Goal: Task Accomplishment & Management: Complete application form

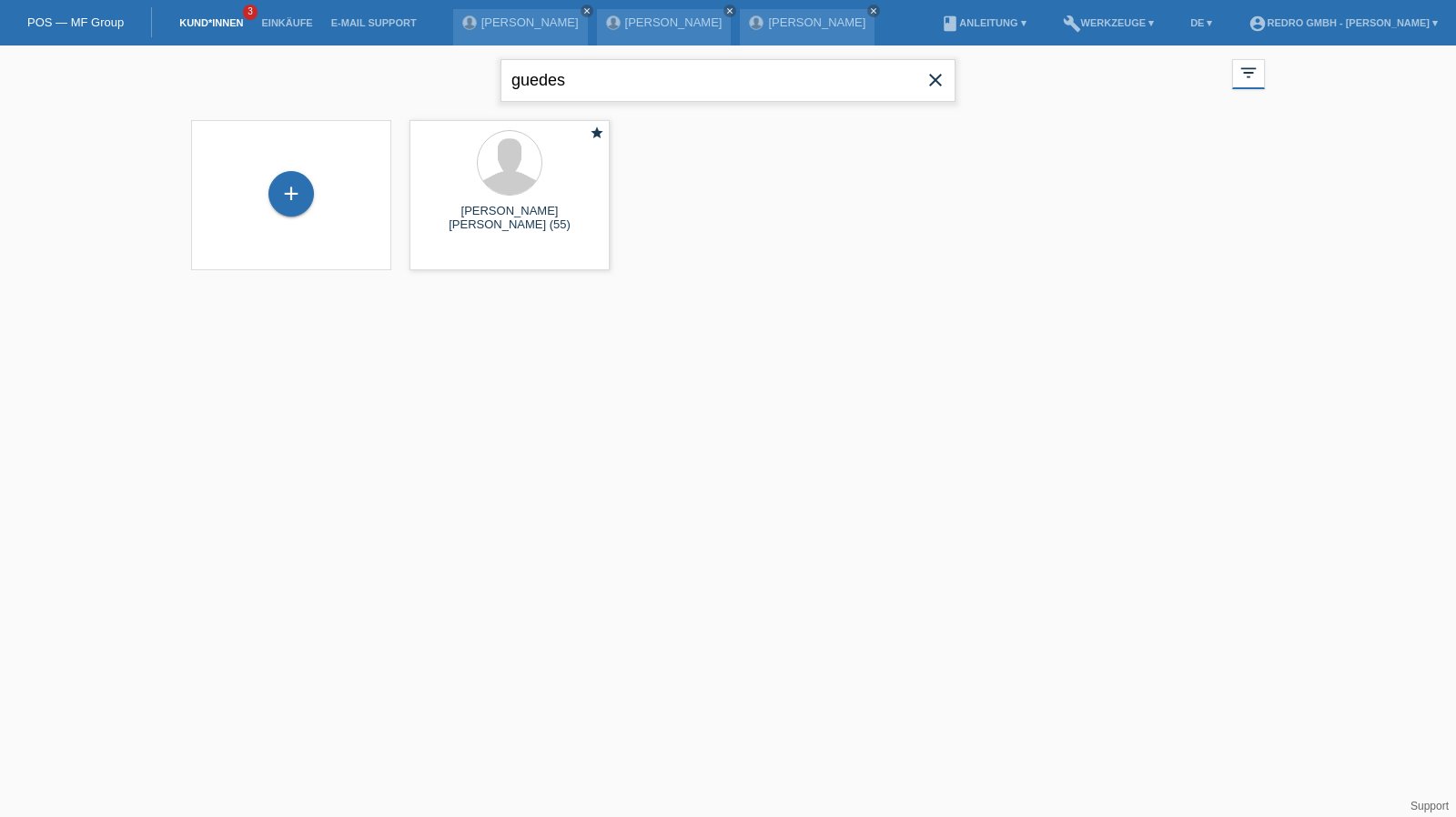
click at [599, 85] on input "guedes" at bounding box center [728, 80] width 455 height 43
click at [585, 94] on input "guedes" at bounding box center [728, 80] width 455 height 43
click at [717, 89] on input "guedes" at bounding box center [728, 80] width 455 height 43
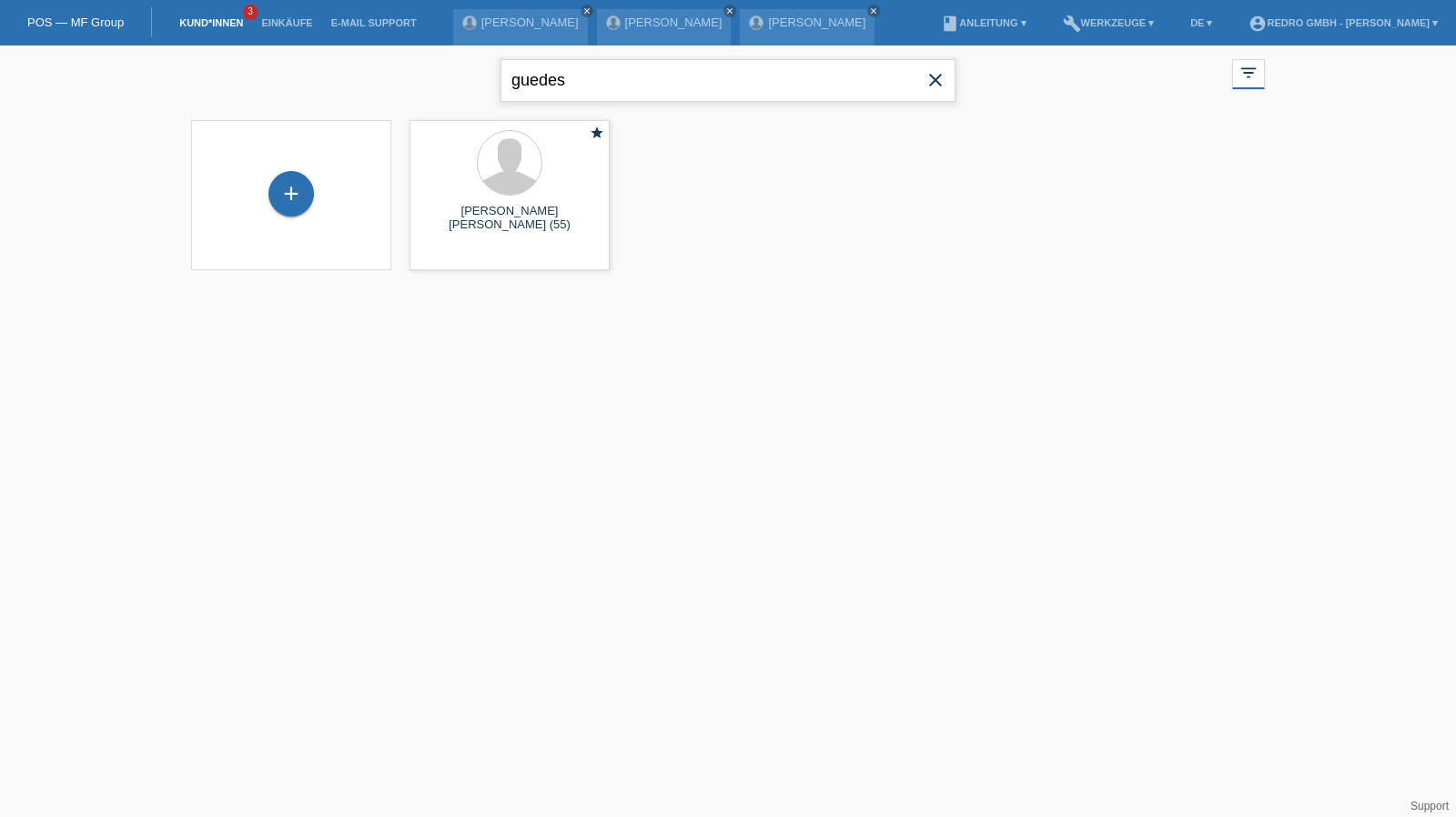
click at [717, 89] on input "guedes" at bounding box center [728, 80] width 455 height 43
type input "petrascu"
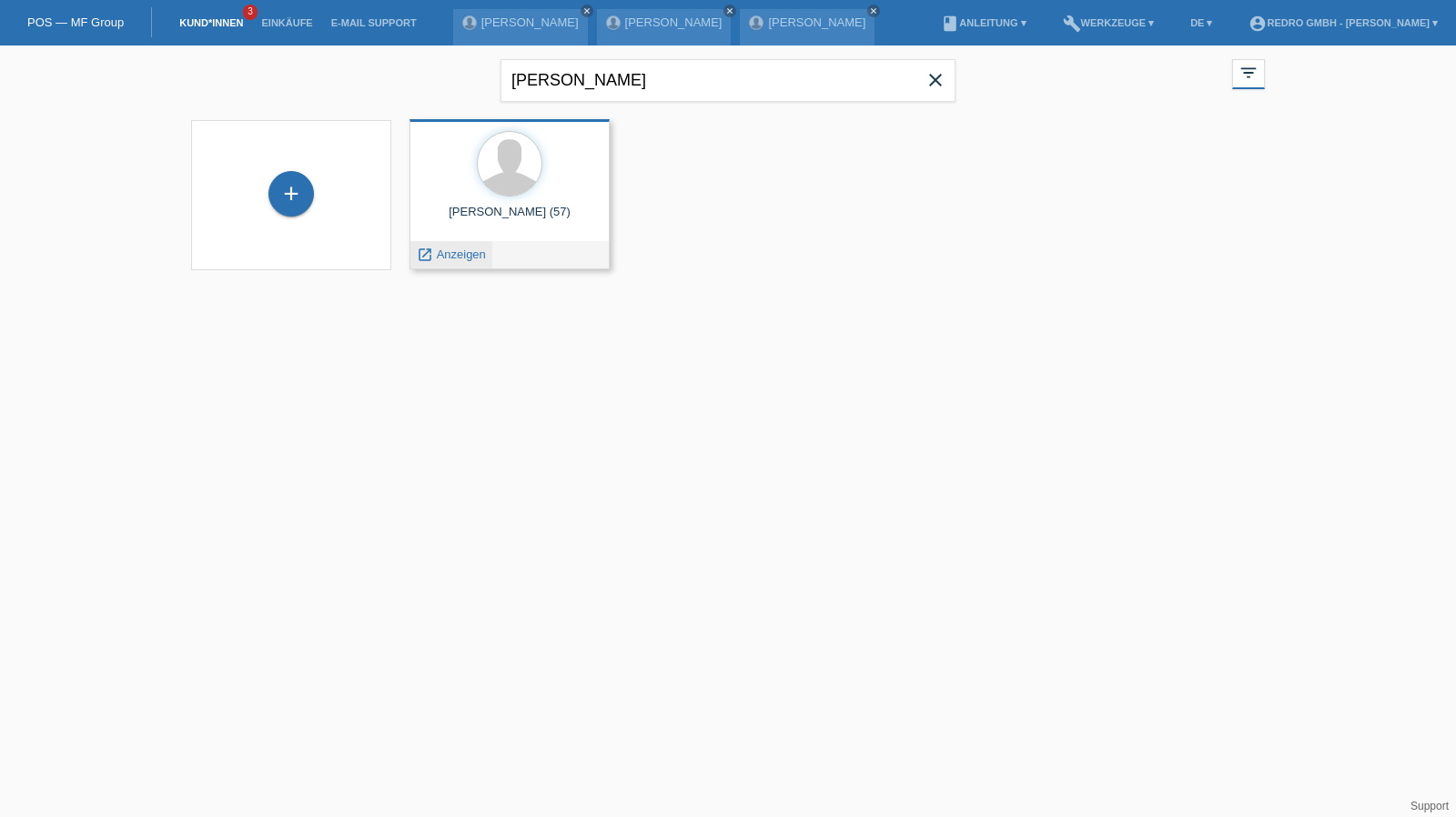
click at [451, 257] on span "Anzeigen" at bounding box center [462, 254] width 49 height 14
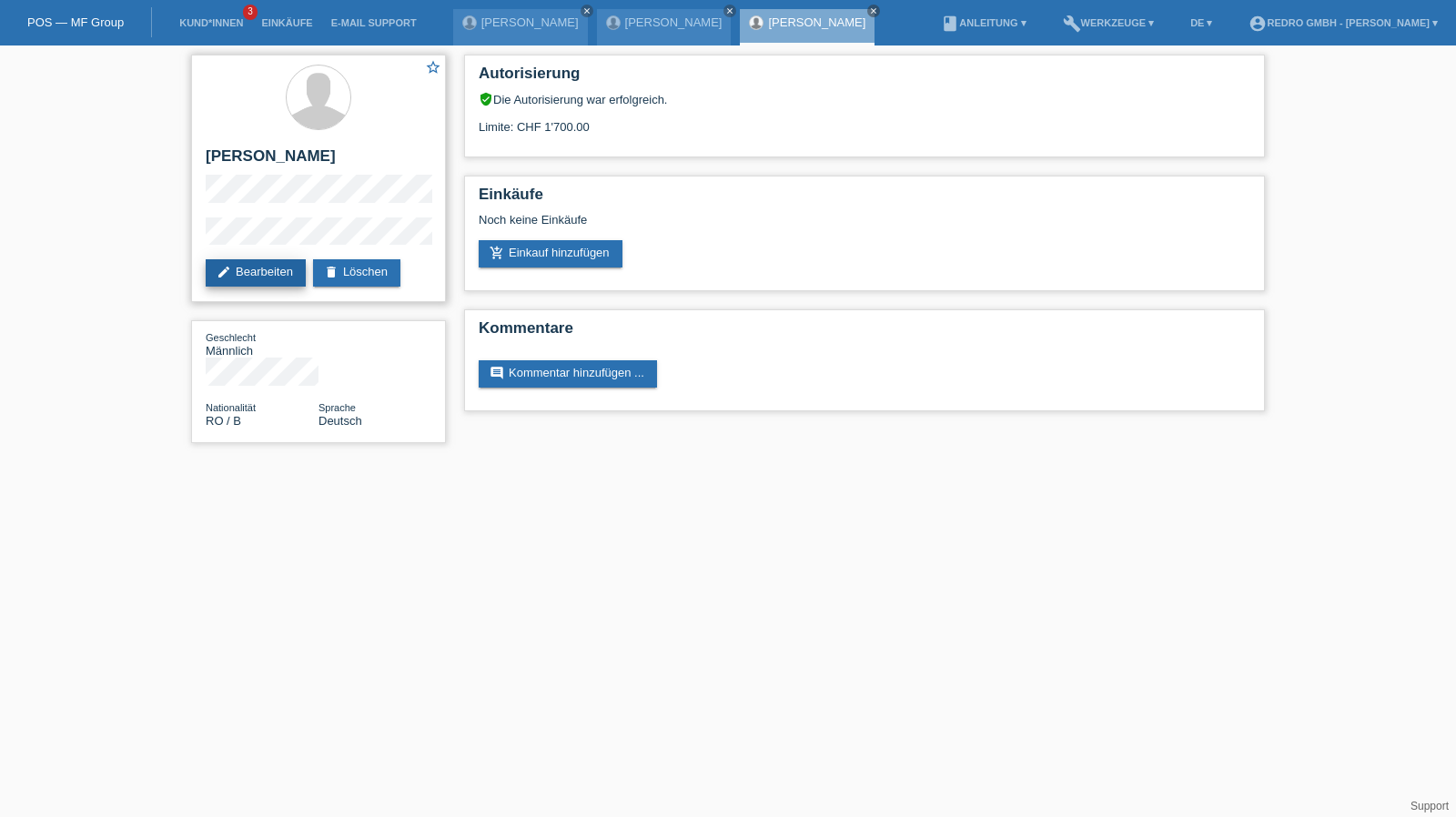
click at [253, 270] on link "edit Bearbeiten" at bounding box center [256, 273] width 100 height 27
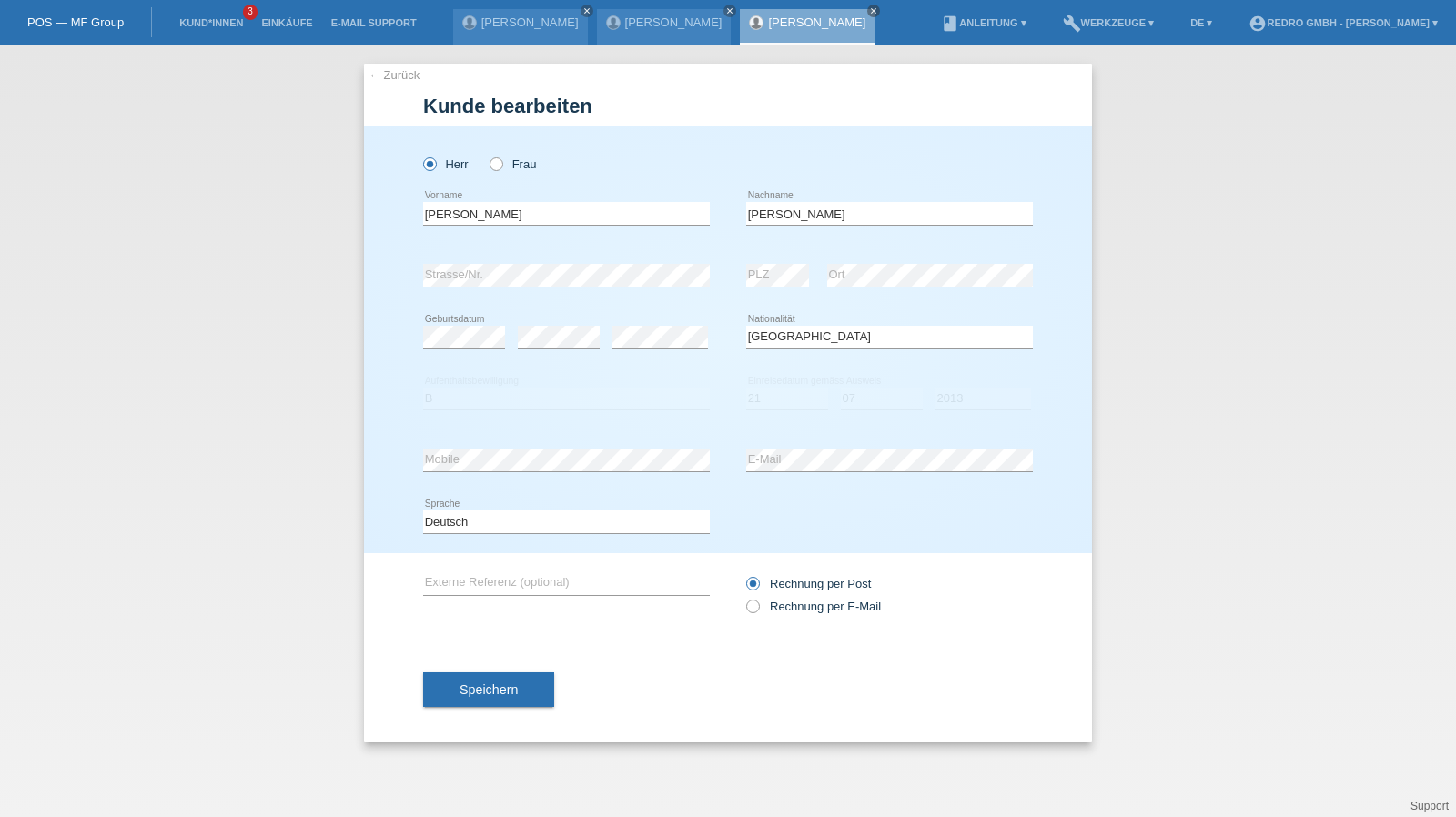
select select "RO"
select select "B"
select select "21"
select select "07"
select select "2013"
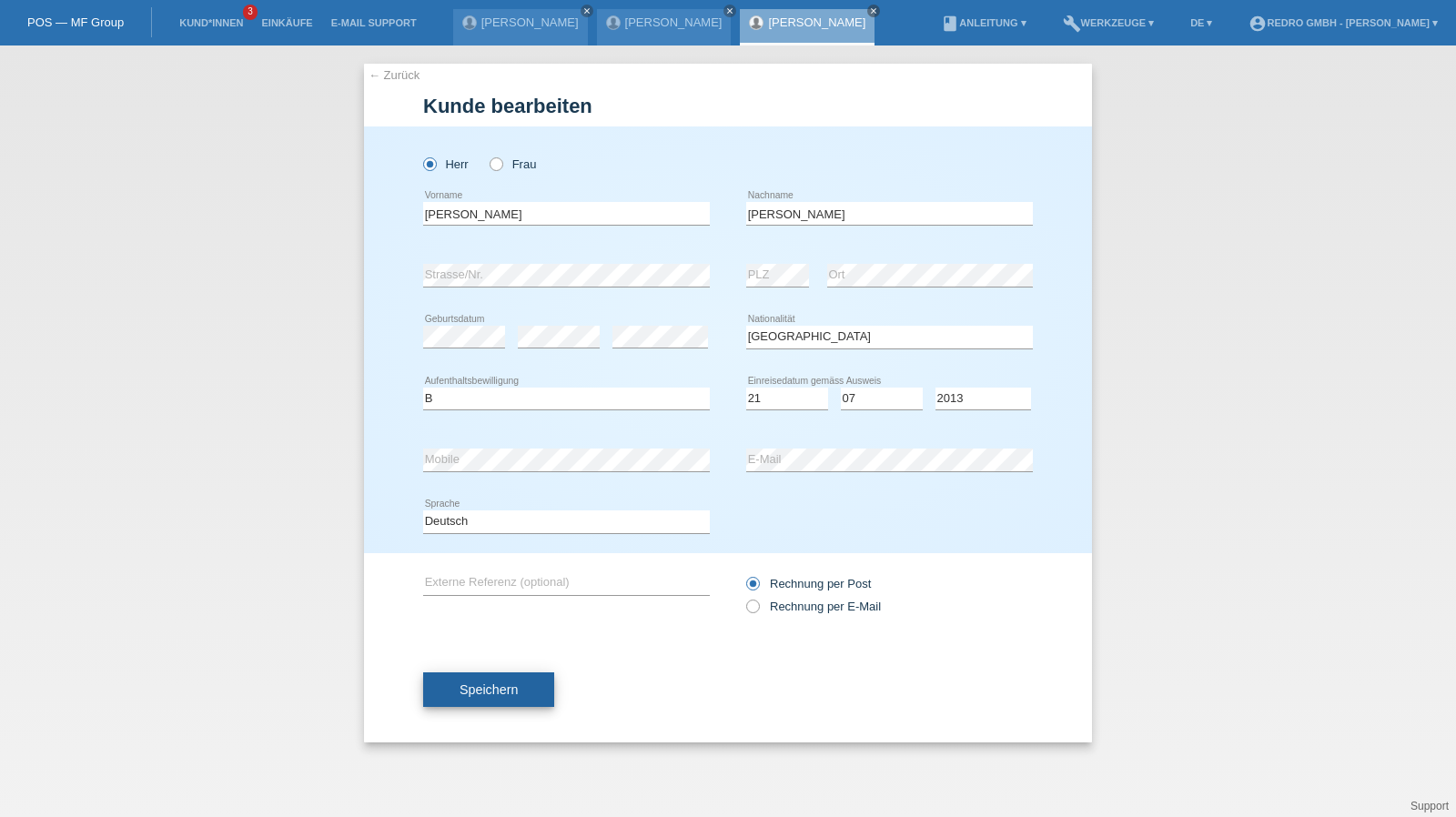
click at [538, 690] on button "Speichern" at bounding box center [489, 690] width 131 height 35
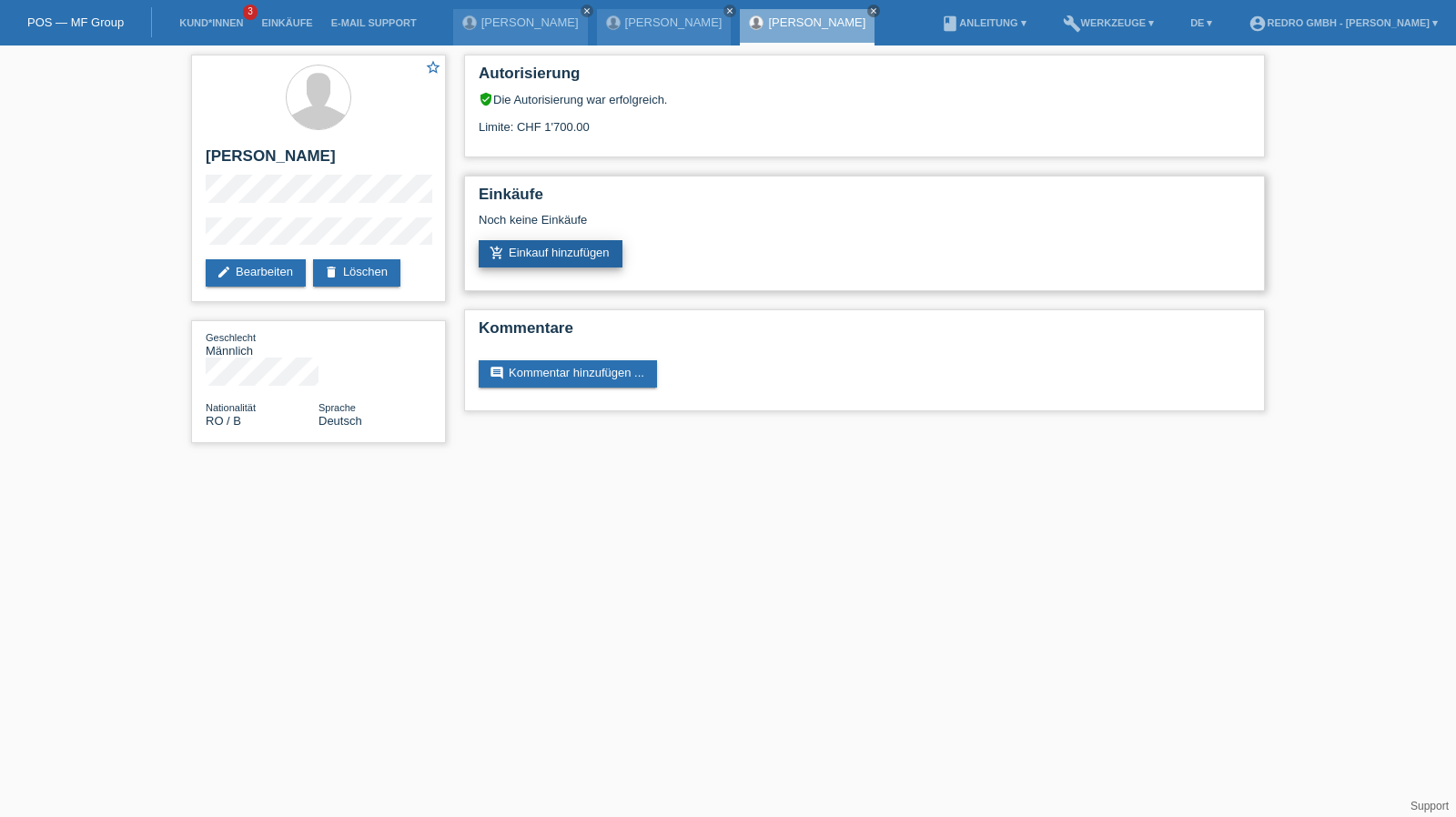
click at [570, 264] on link "add_shopping_cart Einkauf hinzufügen" at bounding box center [550, 254] width 144 height 27
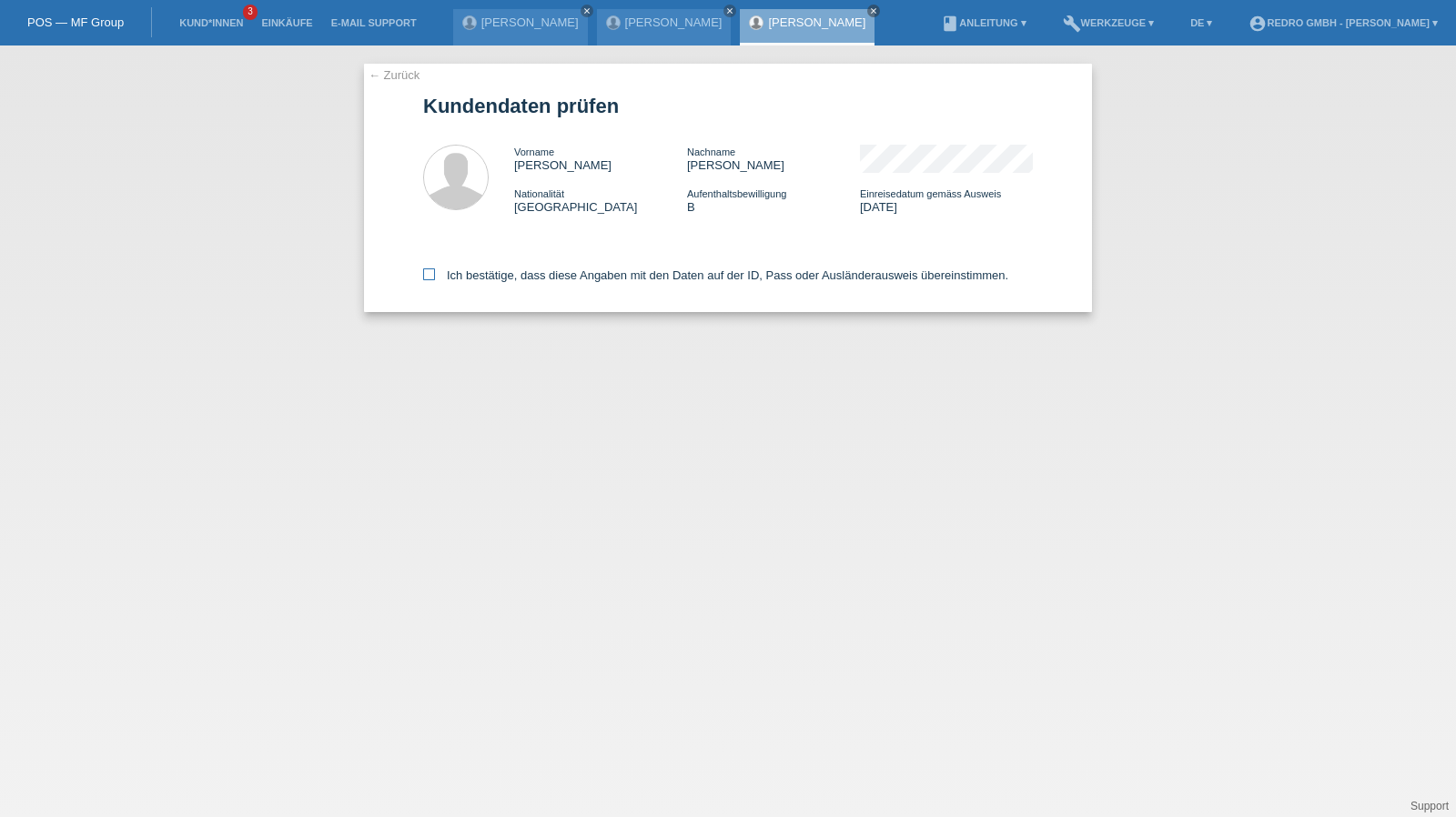
click at [478, 281] on label "Ich bestätige, dass diese Angaben mit den Daten auf der ID, Pass oder Ausländer…" at bounding box center [716, 275] width 585 height 14
click at [435, 280] on input "Ich bestätige, dass diese Angaben mit den Daten auf der ID, Pass oder Ausländer…" at bounding box center [429, 274] width 12 height 12
checkbox input "true"
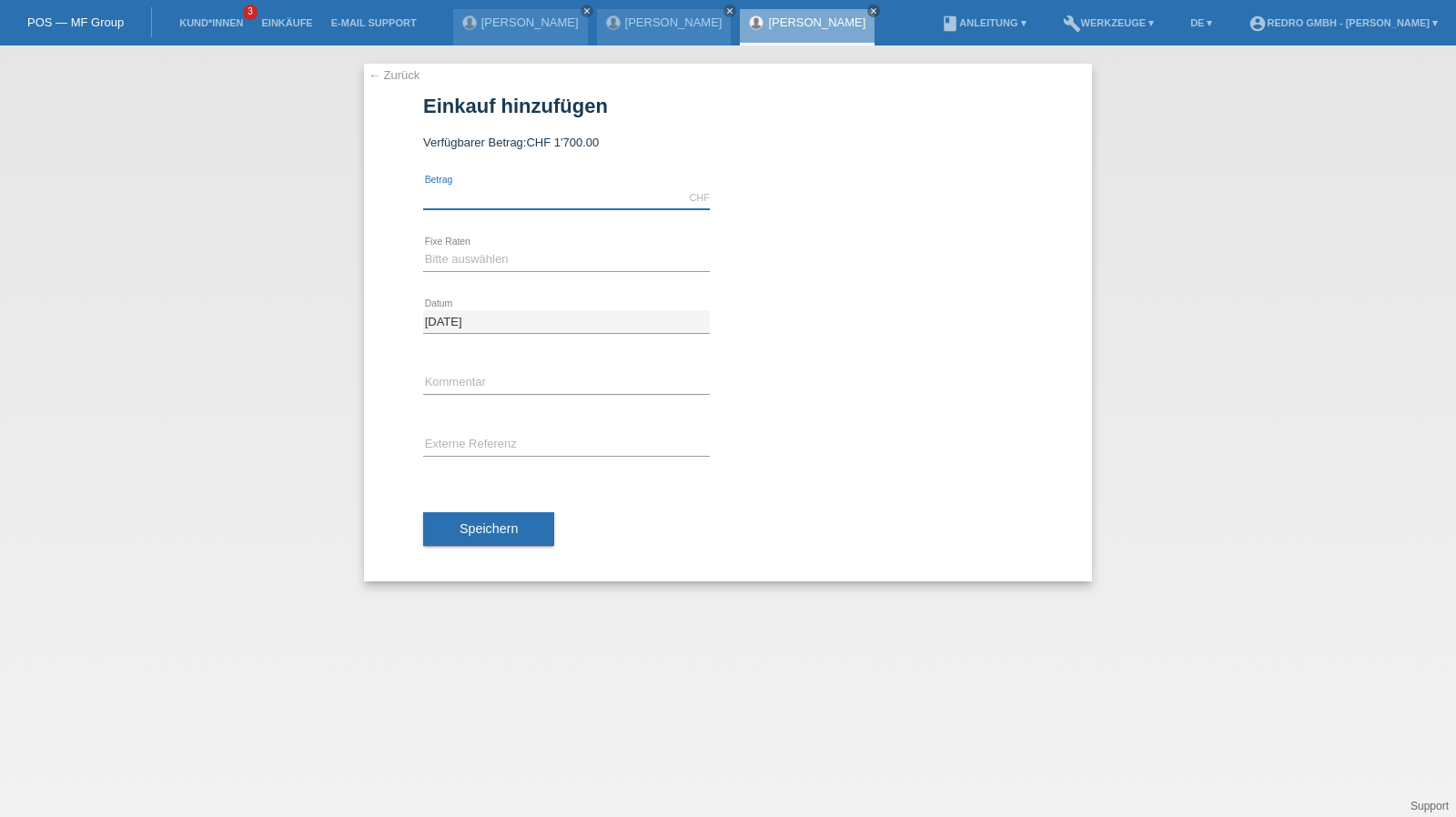
click at [477, 196] on input "text" at bounding box center [567, 197] width 287 height 23
type input "1599.00"
click at [491, 265] on select "Bitte auswählen 6 Raten 12 Raten 24 Raten 36 Raten" at bounding box center [567, 259] width 287 height 22
select select "584"
click at [424, 248] on select "Bitte auswählen 6 Raten 12 Raten 24 Raten 36 Raten" at bounding box center [567, 259] width 287 height 22
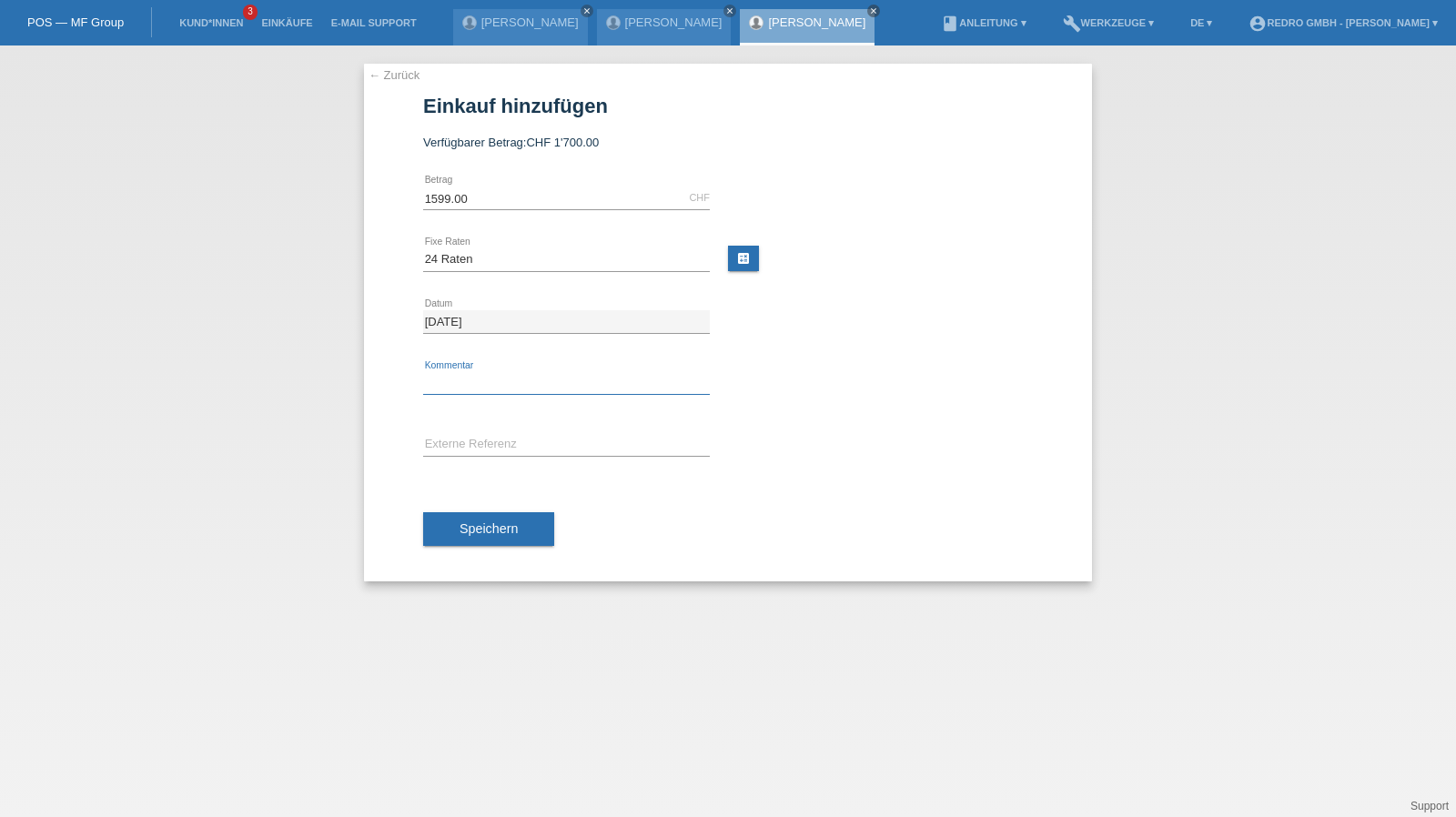
click at [504, 382] on input "text" at bounding box center [567, 383] width 287 height 23
click at [555, 378] on input "text" at bounding box center [567, 383] width 287 height 23
type input "114812"
click at [519, 539] on button "Speichern" at bounding box center [489, 529] width 131 height 35
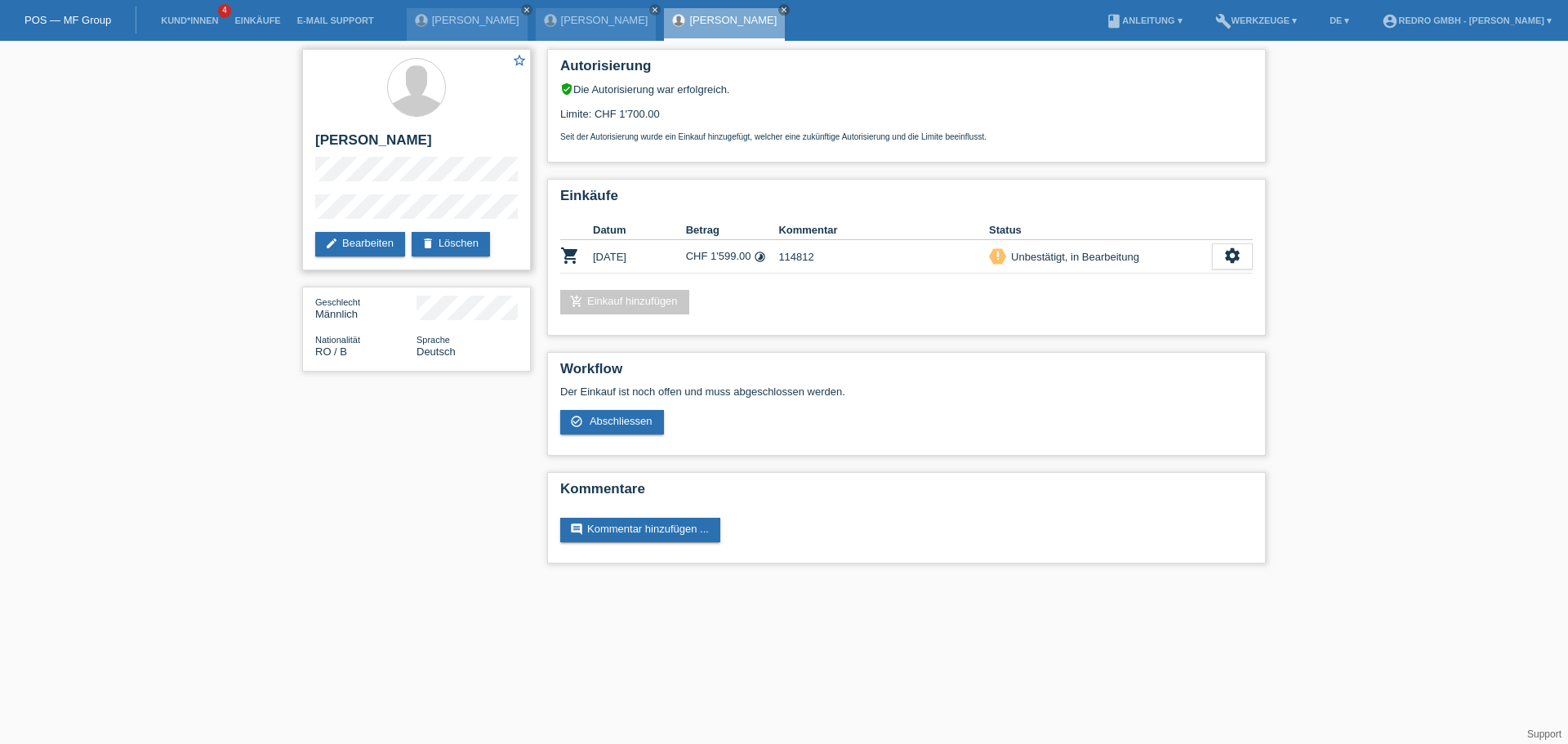
click at [307, 213] on div "star_border [PERSON_NAME] edit Bearbeiten delete Löschen" at bounding box center [416, 160] width 229 height 221
click at [389, 144] on h2 "[PERSON_NAME]" at bounding box center [416, 145] width 202 height 25
copy div "[PERSON_NAME]"
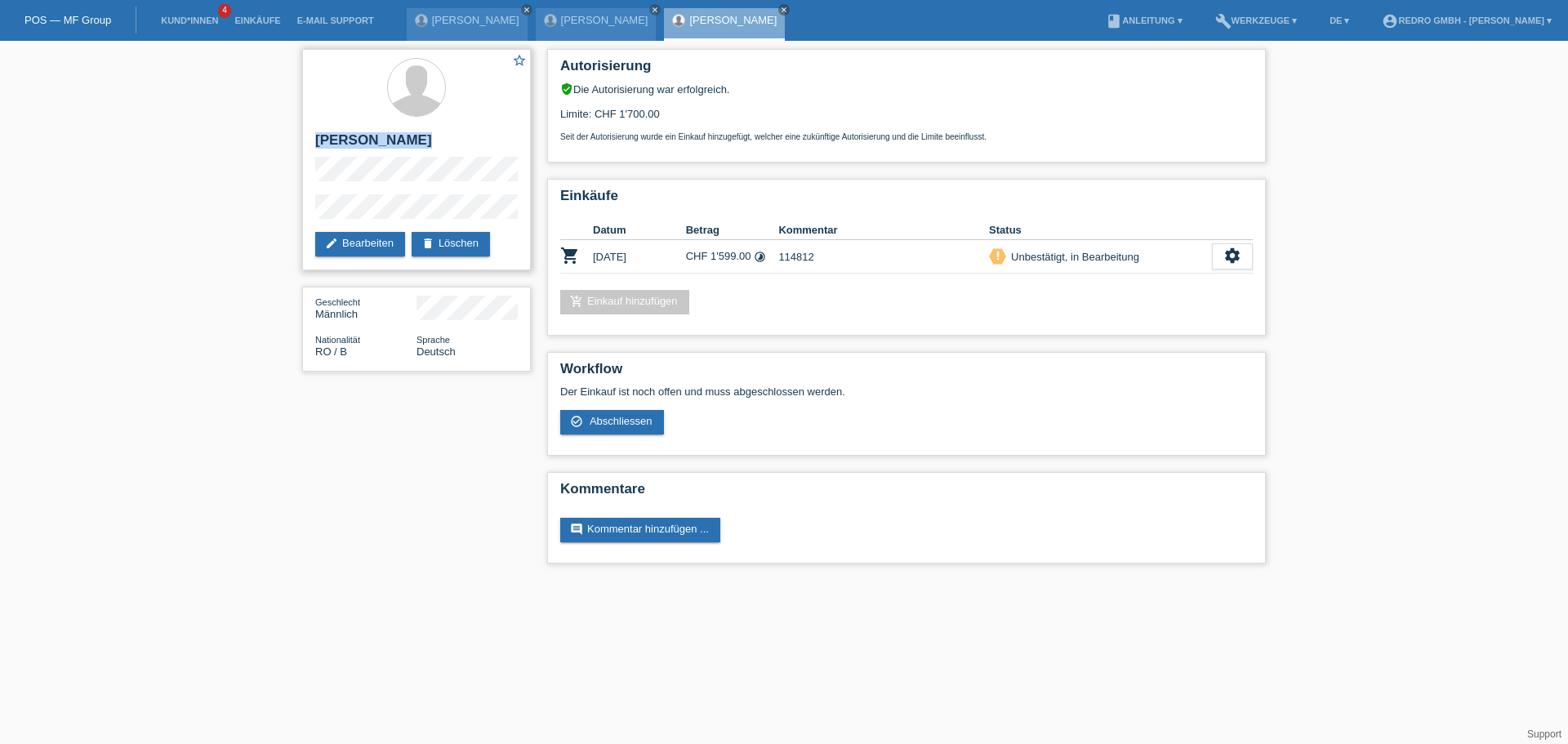
click at [371, 134] on h2 "Cornel-[PERSON_NAME]" at bounding box center [416, 145] width 202 height 25
click at [371, 134] on h2 "[PERSON_NAME]" at bounding box center [416, 145] width 202 height 25
click at [403, 142] on h2 "[PERSON_NAME]" at bounding box center [416, 145] width 202 height 25
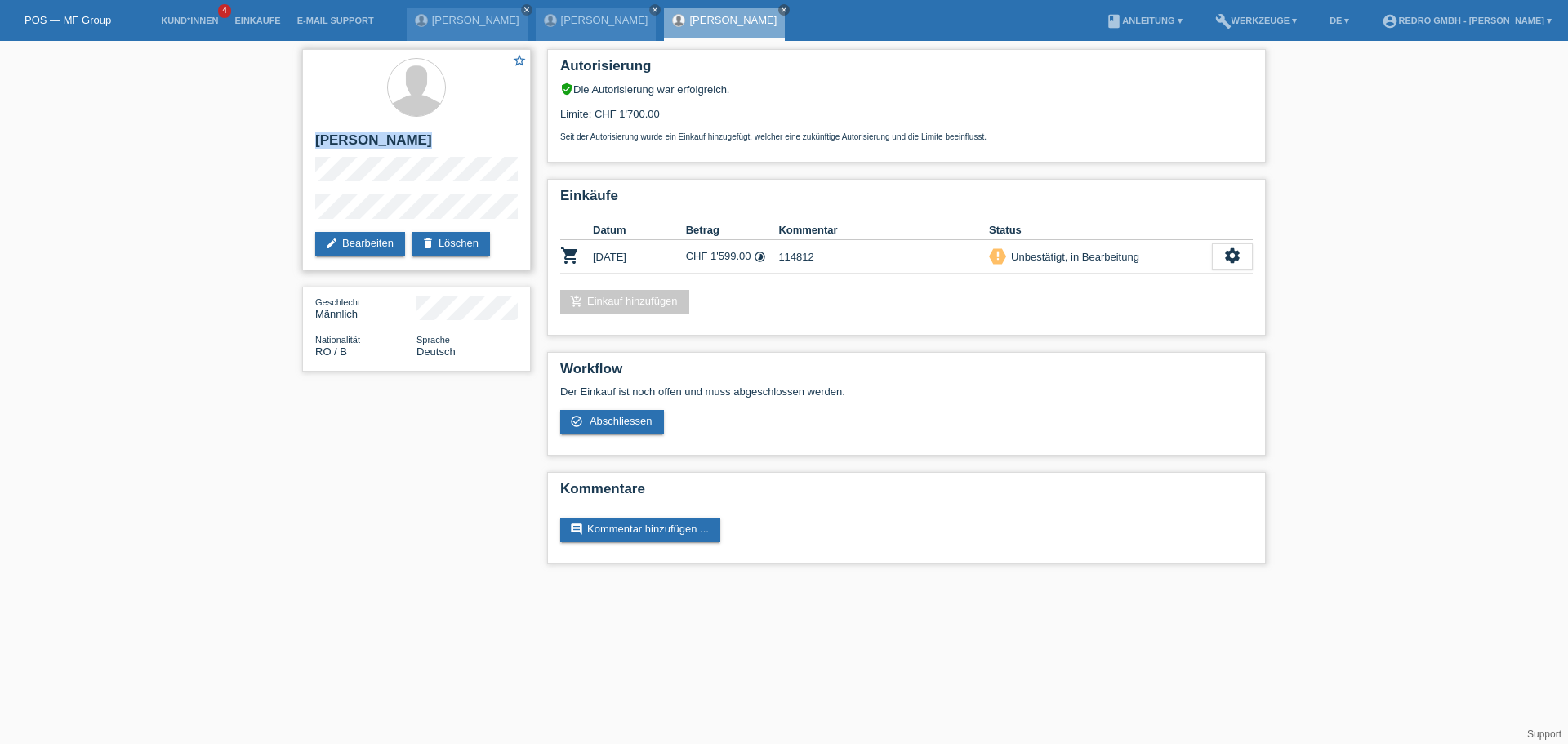
click at [403, 142] on h2 "Cornel-[PERSON_NAME]" at bounding box center [416, 145] width 202 height 25
copy div "[PERSON_NAME]"
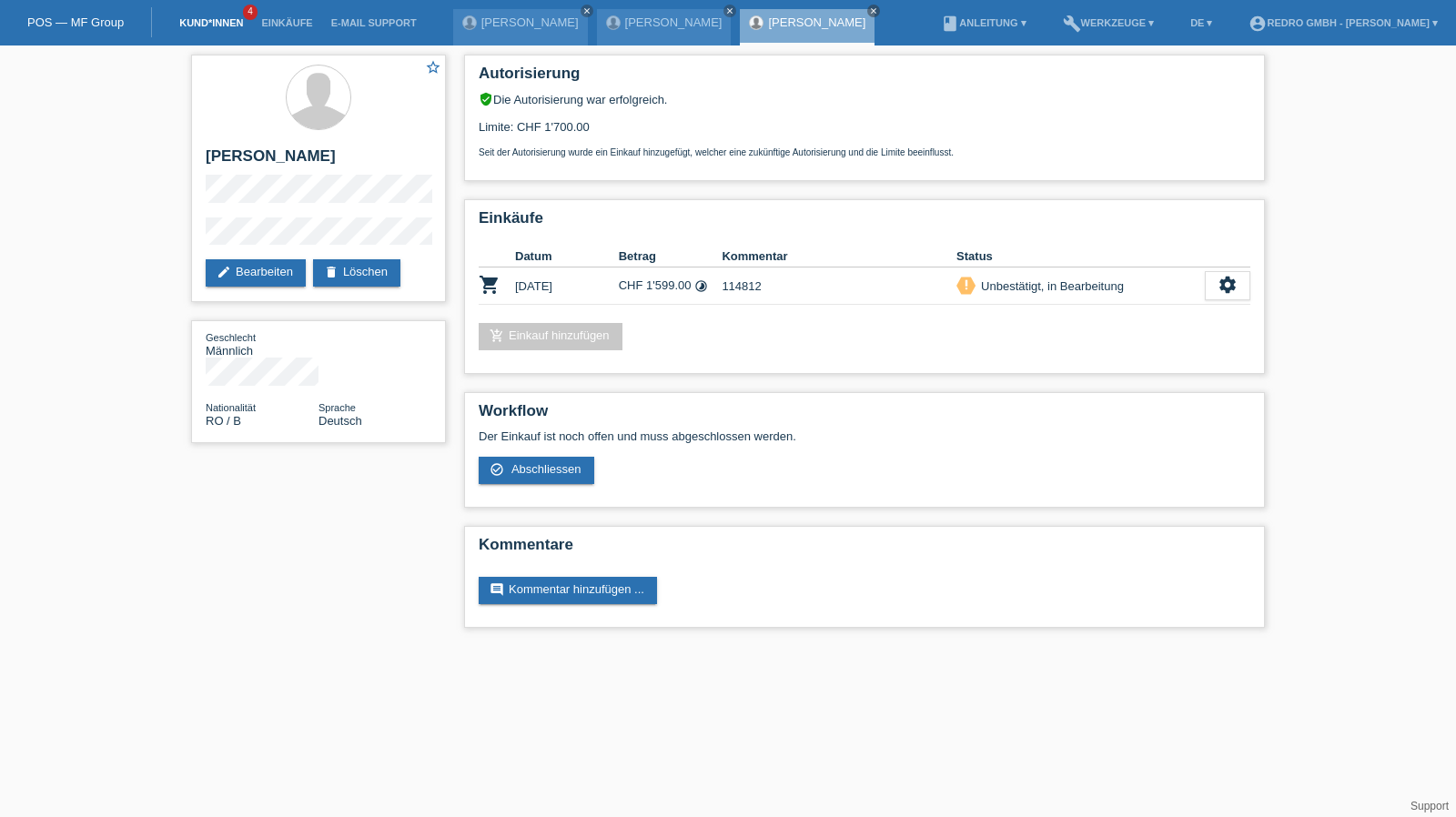
click at [211, 26] on link "Kund*innen" at bounding box center [211, 23] width 82 height 11
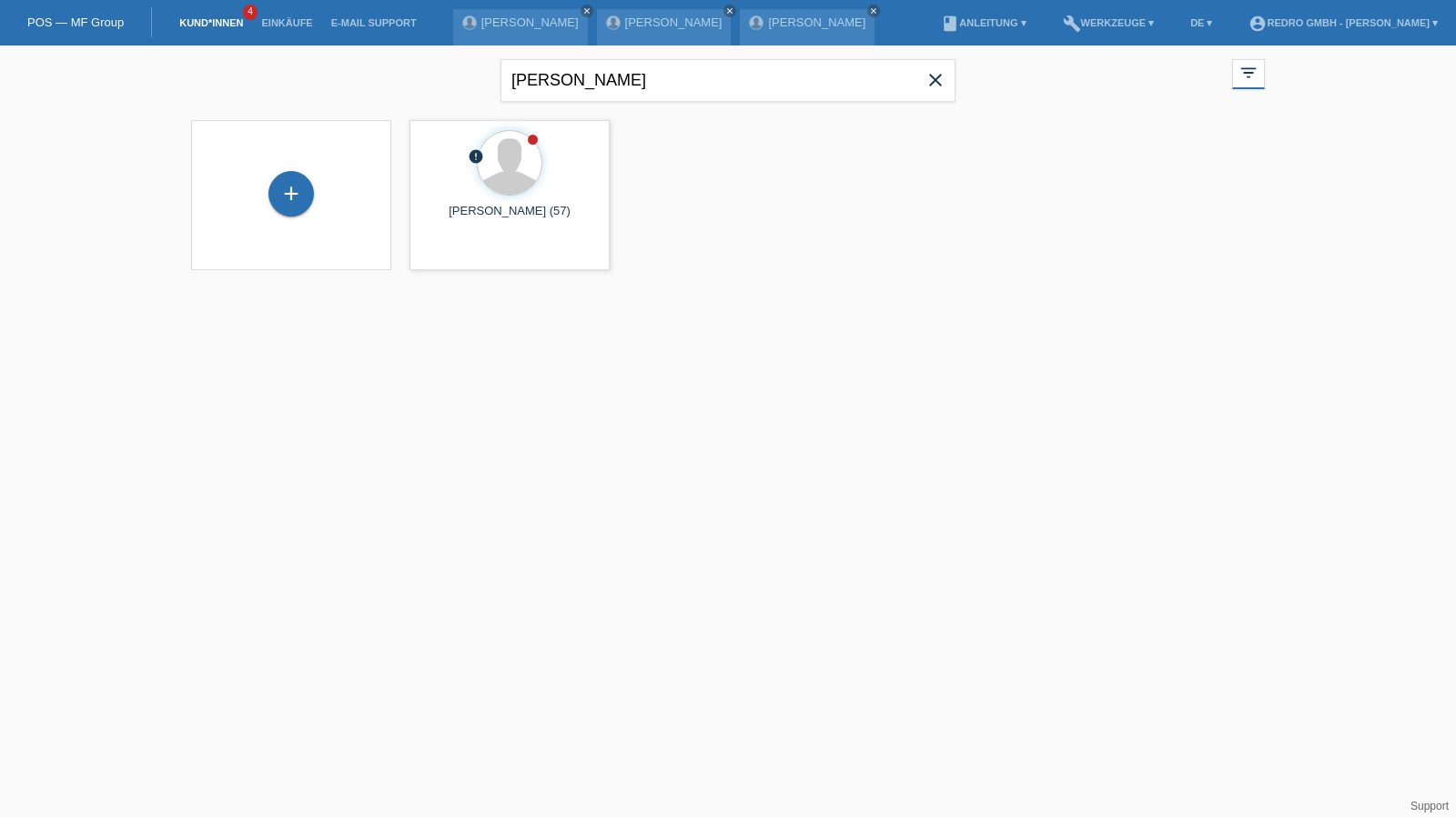
drag, startPoint x: 301, startPoint y: 191, endPoint x: 621, endPoint y: 121, distance: 327.6
click at [301, 191] on div "+" at bounding box center [291, 194] width 44 height 31
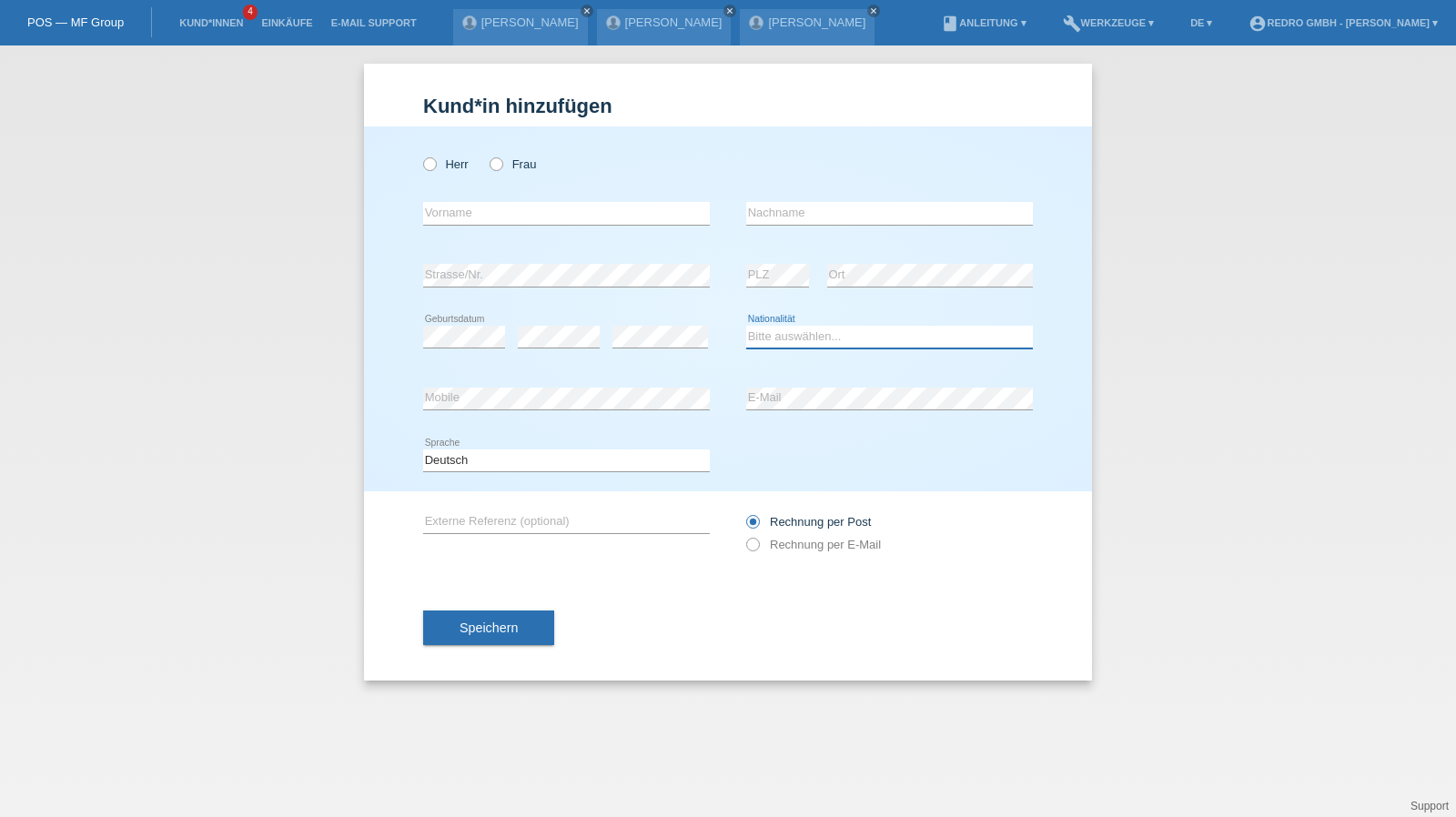
click at [788, 342] on select "Bitte auswählen... Schweiz Deutschland Liechtenstein Österreich ------------ Af…" at bounding box center [890, 337] width 287 height 22
select select "CH"
click at [478, 465] on select "Deutsch Français Italiano English" at bounding box center [567, 460] width 287 height 22
select select "fr"
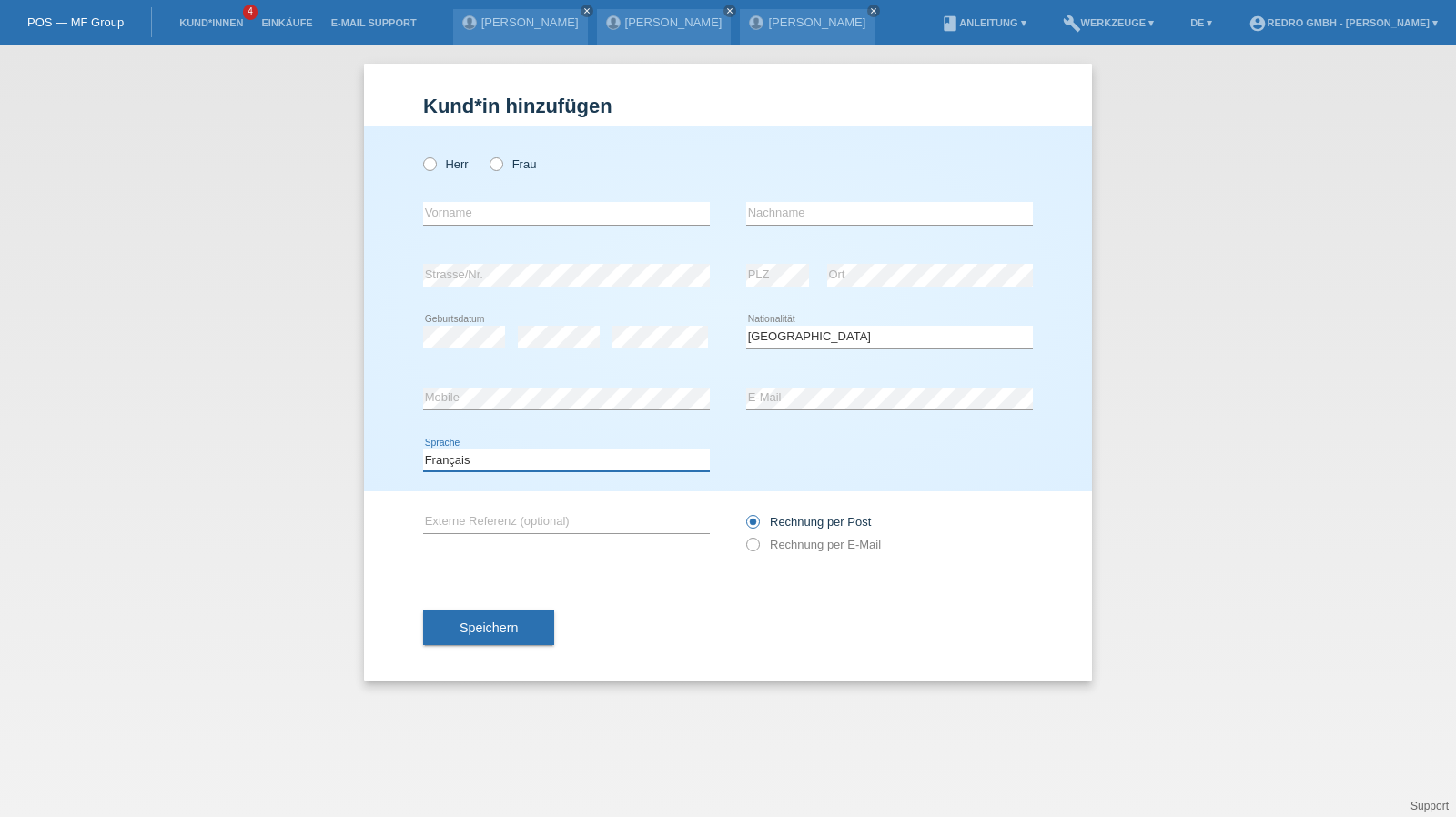
click at [424, 449] on select "Deutsch Français Italiano English" at bounding box center [567, 460] width 287 height 22
click at [466, 631] on span "Speichern" at bounding box center [488, 628] width 58 height 15
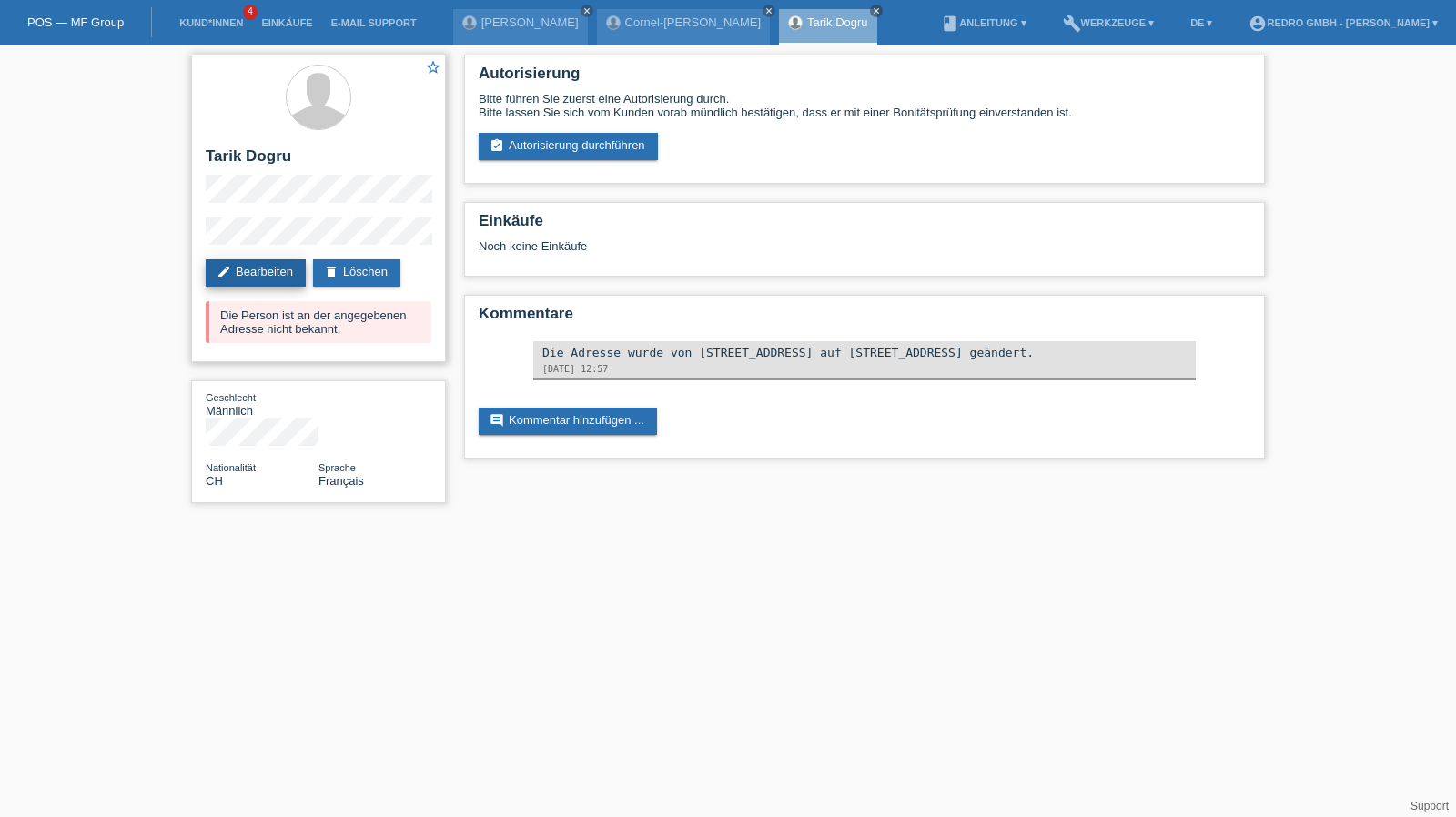
click at [264, 266] on link "edit Bearbeiten" at bounding box center [256, 273] width 100 height 27
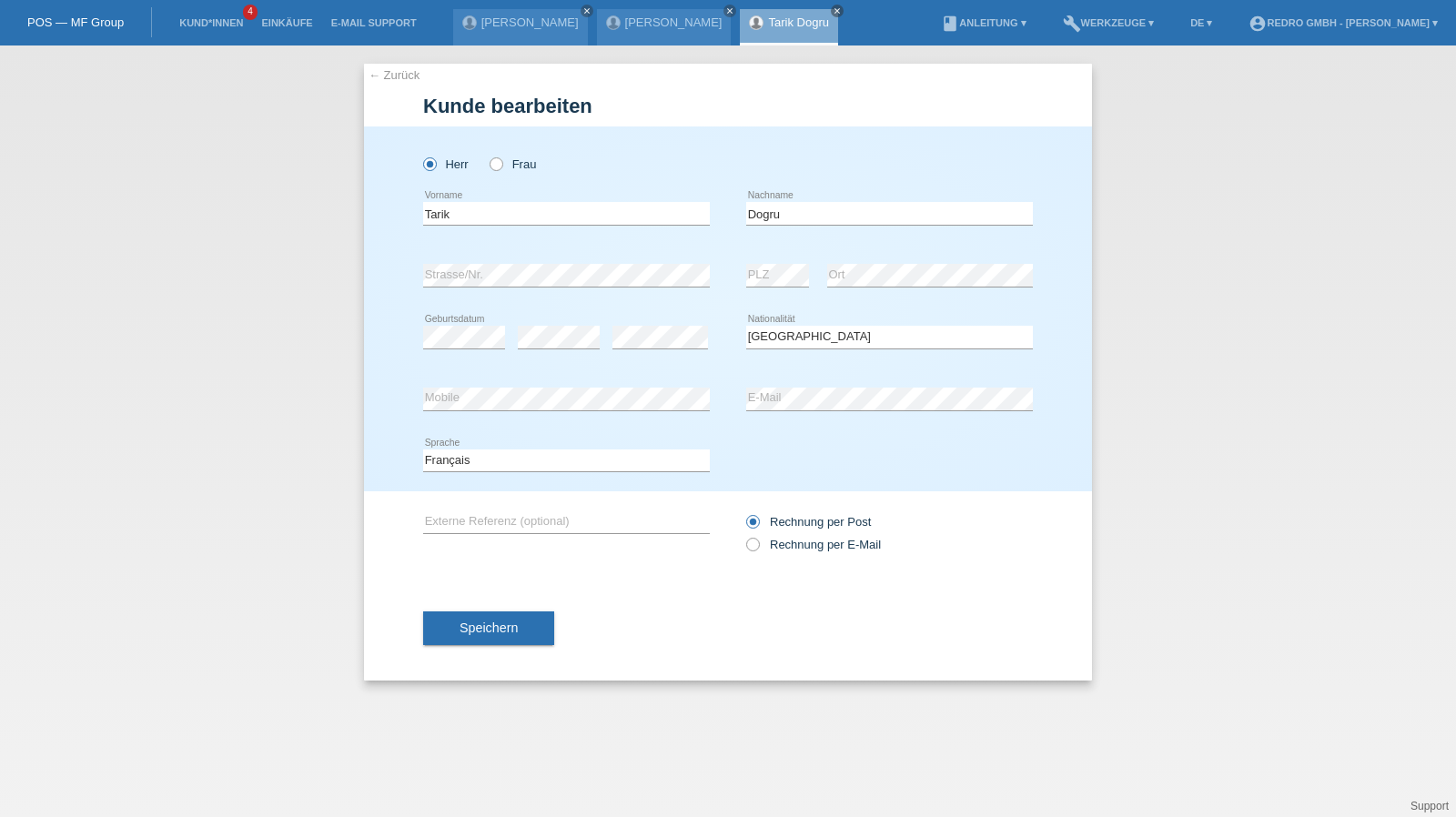
select select "CH"
click at [861, 221] on input "Dogru" at bounding box center [890, 213] width 287 height 23
click at [469, 615] on button "Speichern" at bounding box center [489, 628] width 131 height 35
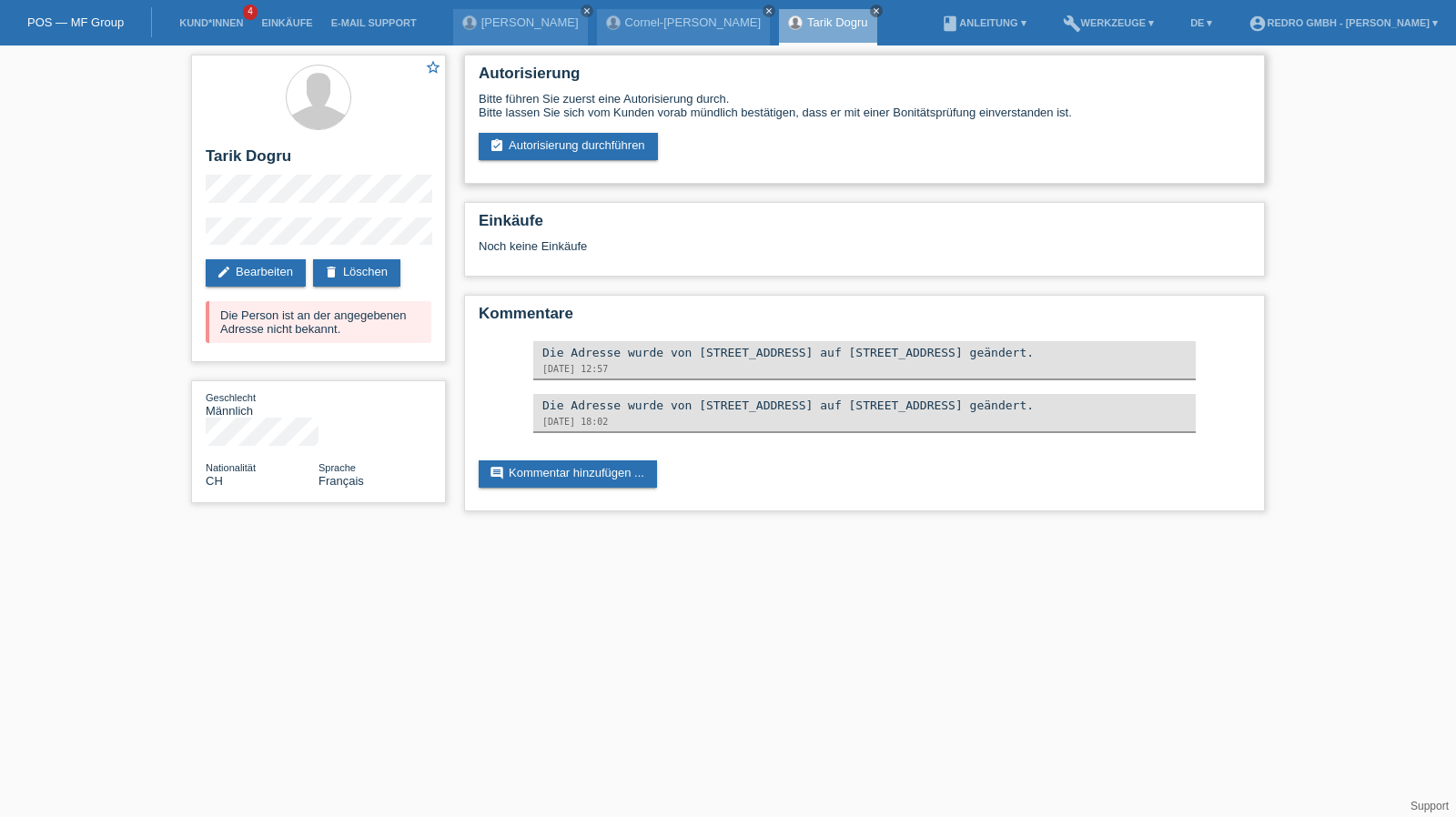
click at [542, 132] on div "Bitte führen Sie zuerst eine Autorisierung durch. Bitte lassen Sie sich vom Kun…" at bounding box center [864, 126] width 771 height 68
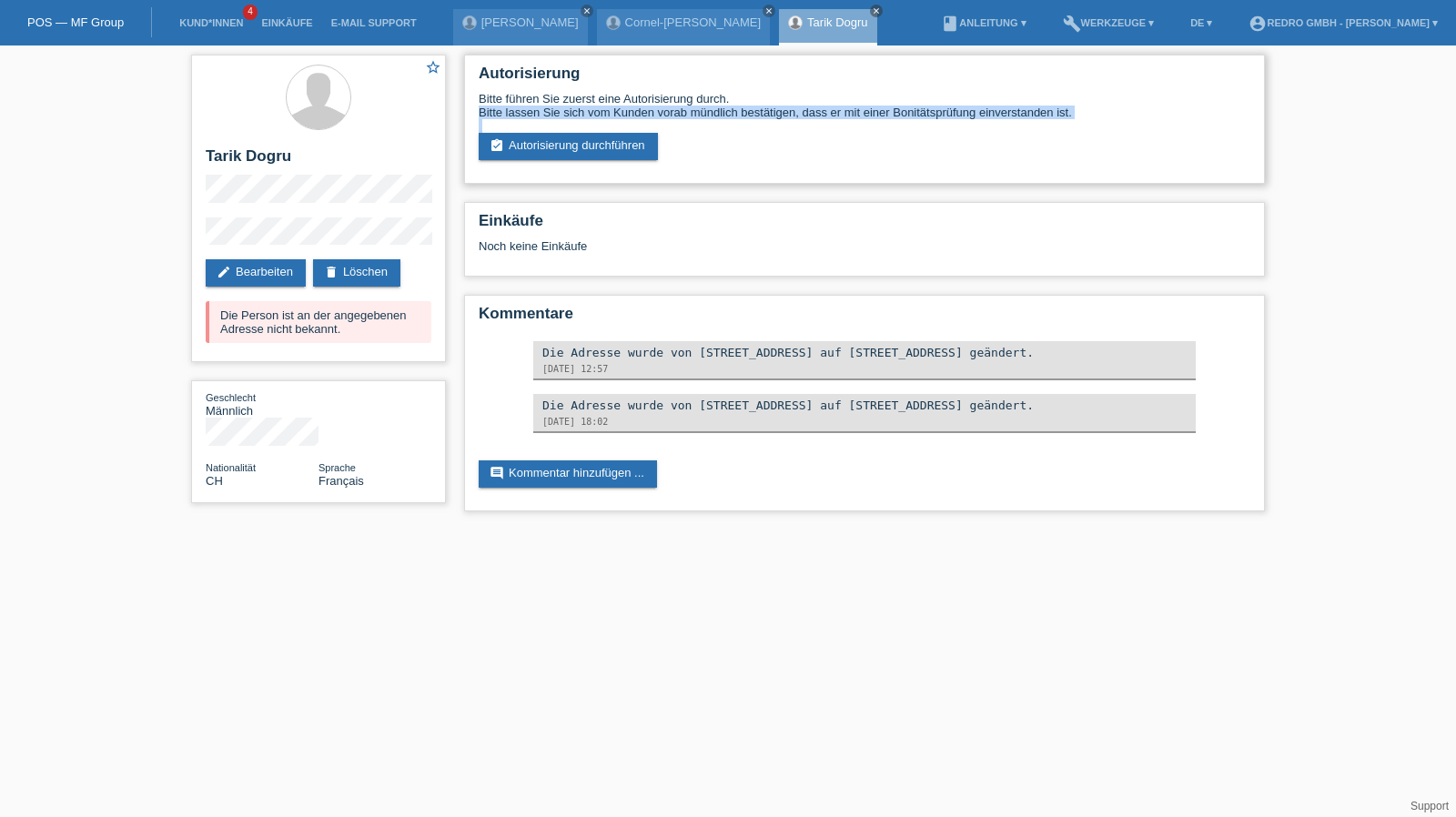
click at [542, 132] on div "Bitte führen Sie zuerst eine Autorisierung durch. Bitte lassen Sie sich vom Kun…" at bounding box center [864, 126] width 771 height 68
click at [540, 140] on link "assignment_turned_in Autorisierung durchführen" at bounding box center [568, 147] width 179 height 27
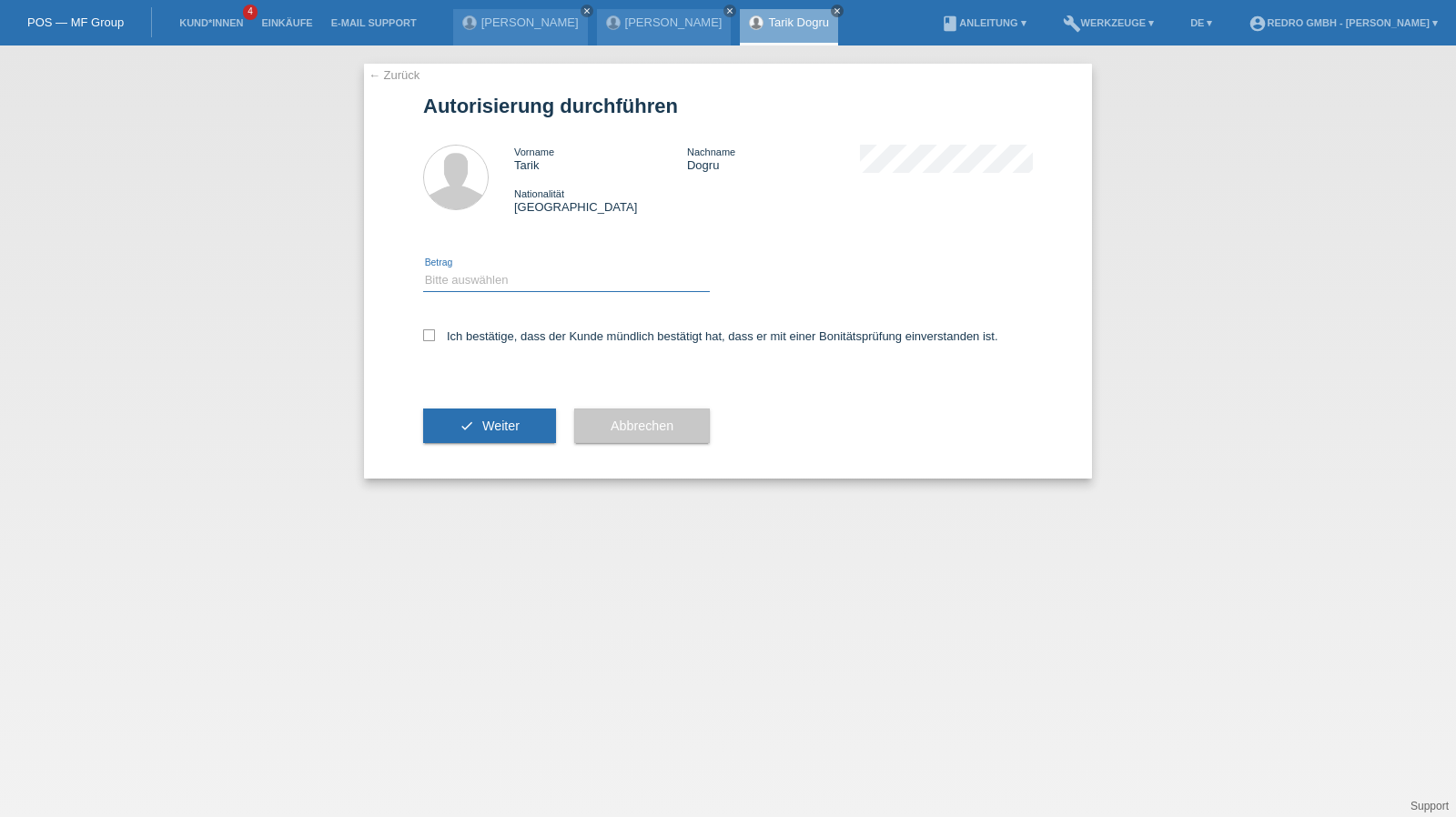
click at [484, 281] on select "Bitte auswählen CHF 1.00 - CHF 499.00 CHF 500.00 - CHF 1'999.00 CHF 2'000.00 - …" at bounding box center [567, 280] width 287 height 22
select select "1"
click at [424, 269] on select "Bitte auswählen CHF 1.00 - CHF 499.00 CHF 500.00 - CHF 1'999.00 CHF 2'000.00 - …" at bounding box center [567, 280] width 287 height 22
click at [473, 336] on label "Ich bestätige, dass der Kunde mündlich bestätigt hat, dass er mit einer Bonität…" at bounding box center [711, 336] width 575 height 14
click at [435, 336] on input "Ich bestätige, dass der Kunde mündlich bestätigt hat, dass er mit einer Bonität…" at bounding box center [429, 335] width 12 height 12
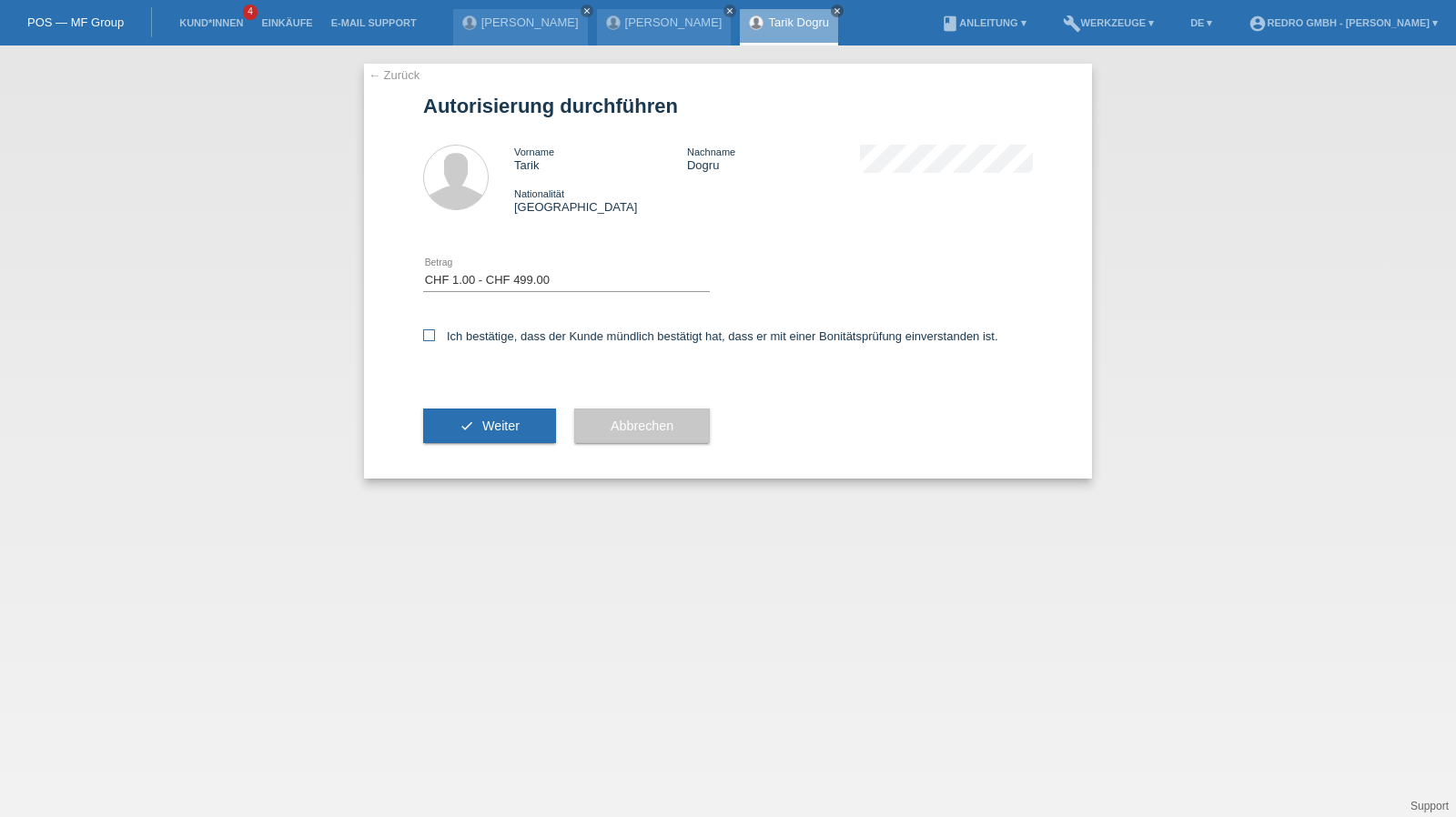
checkbox input "true"
click at [454, 424] on button "check Weiter" at bounding box center [490, 426] width 133 height 35
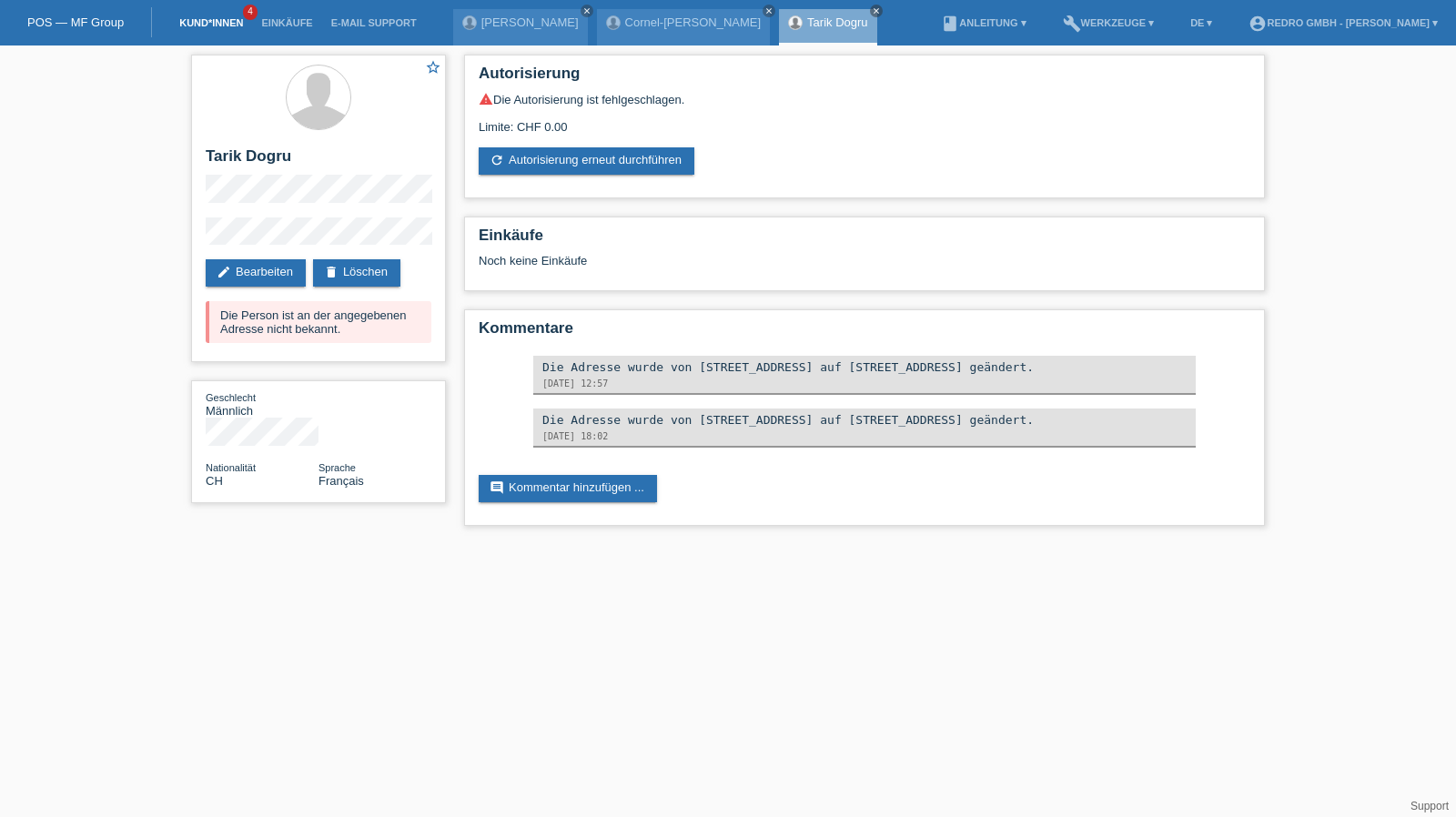
click at [212, 22] on link "Kund*innen" at bounding box center [211, 23] width 82 height 11
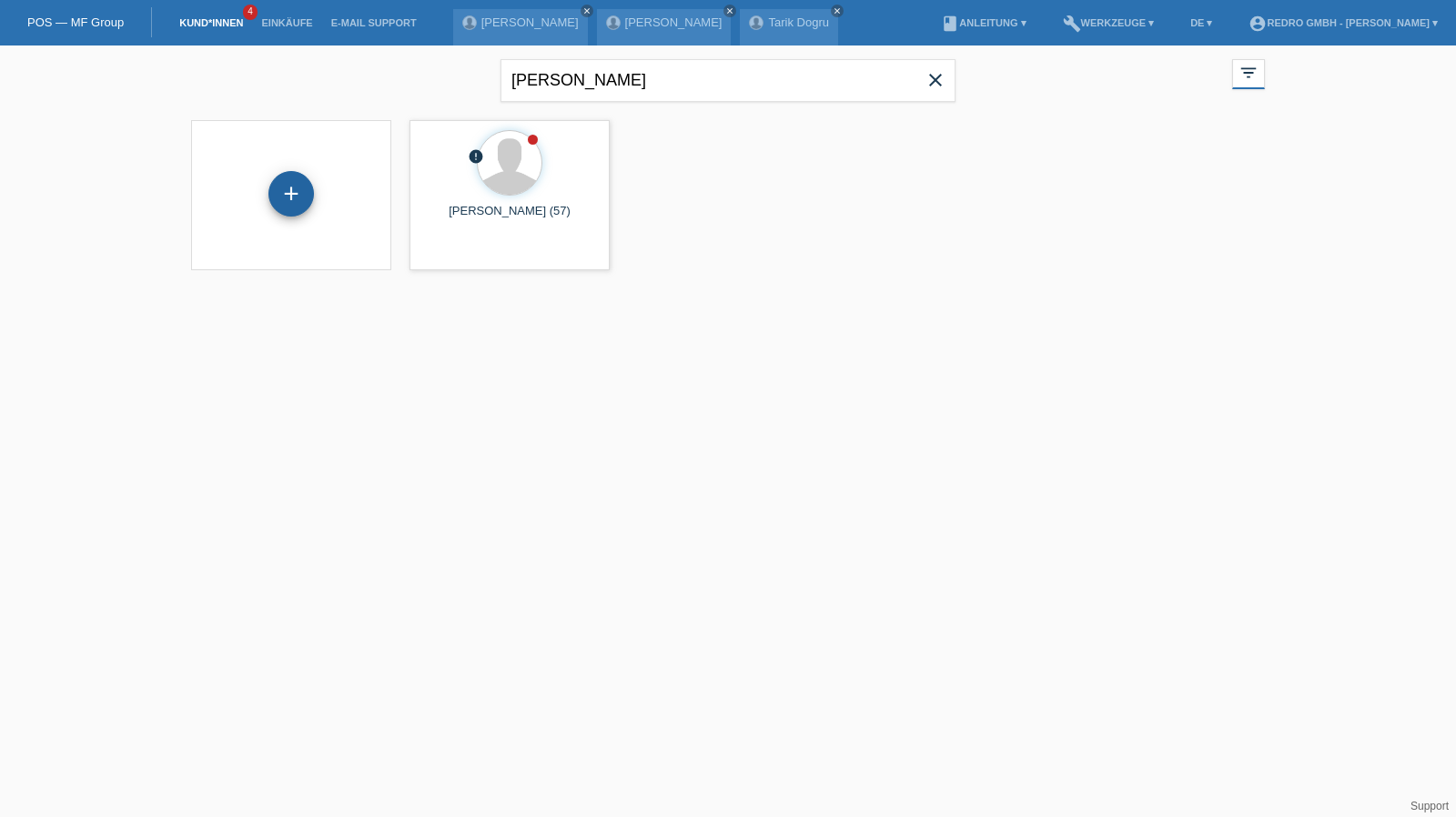
click at [307, 199] on div "+" at bounding box center [291, 194] width 44 height 31
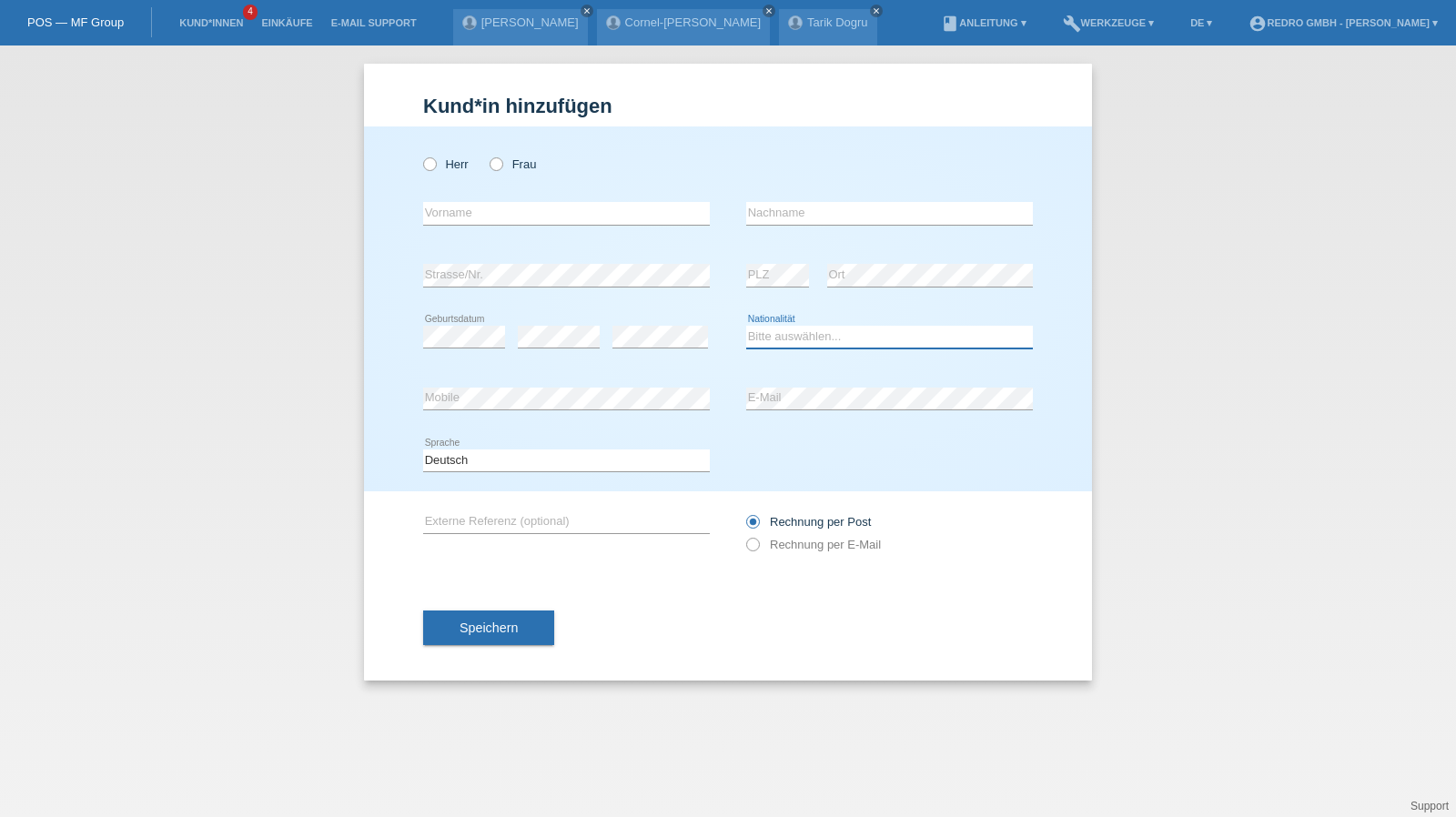
click at [838, 340] on select "Bitte auswählen... [GEOGRAPHIC_DATA] [GEOGRAPHIC_DATA] [GEOGRAPHIC_DATA] [GEOGR…" at bounding box center [890, 337] width 287 height 22
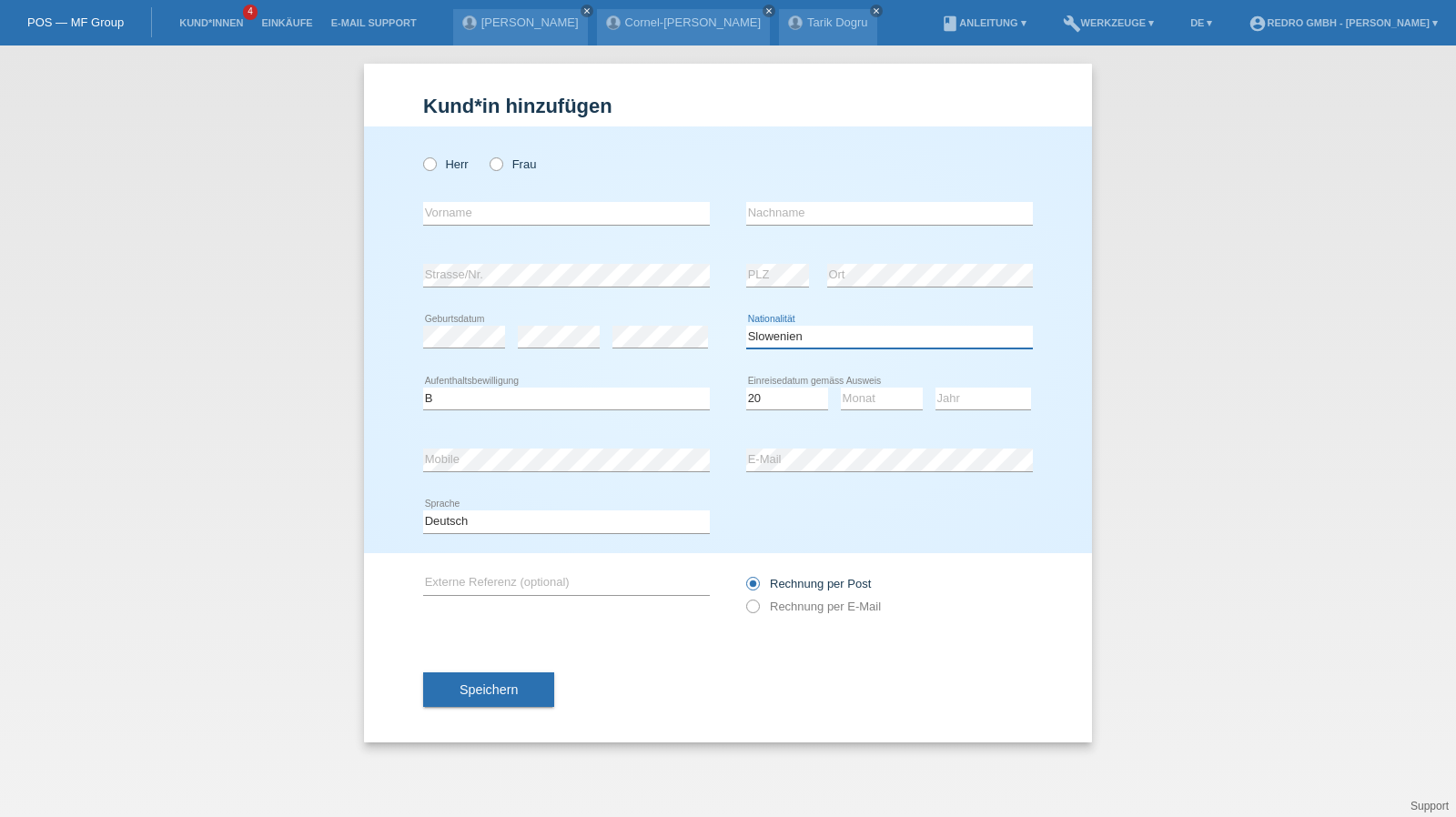
select select "SK"
select select "B"
select select "19"
select select "06"
select select "2023"
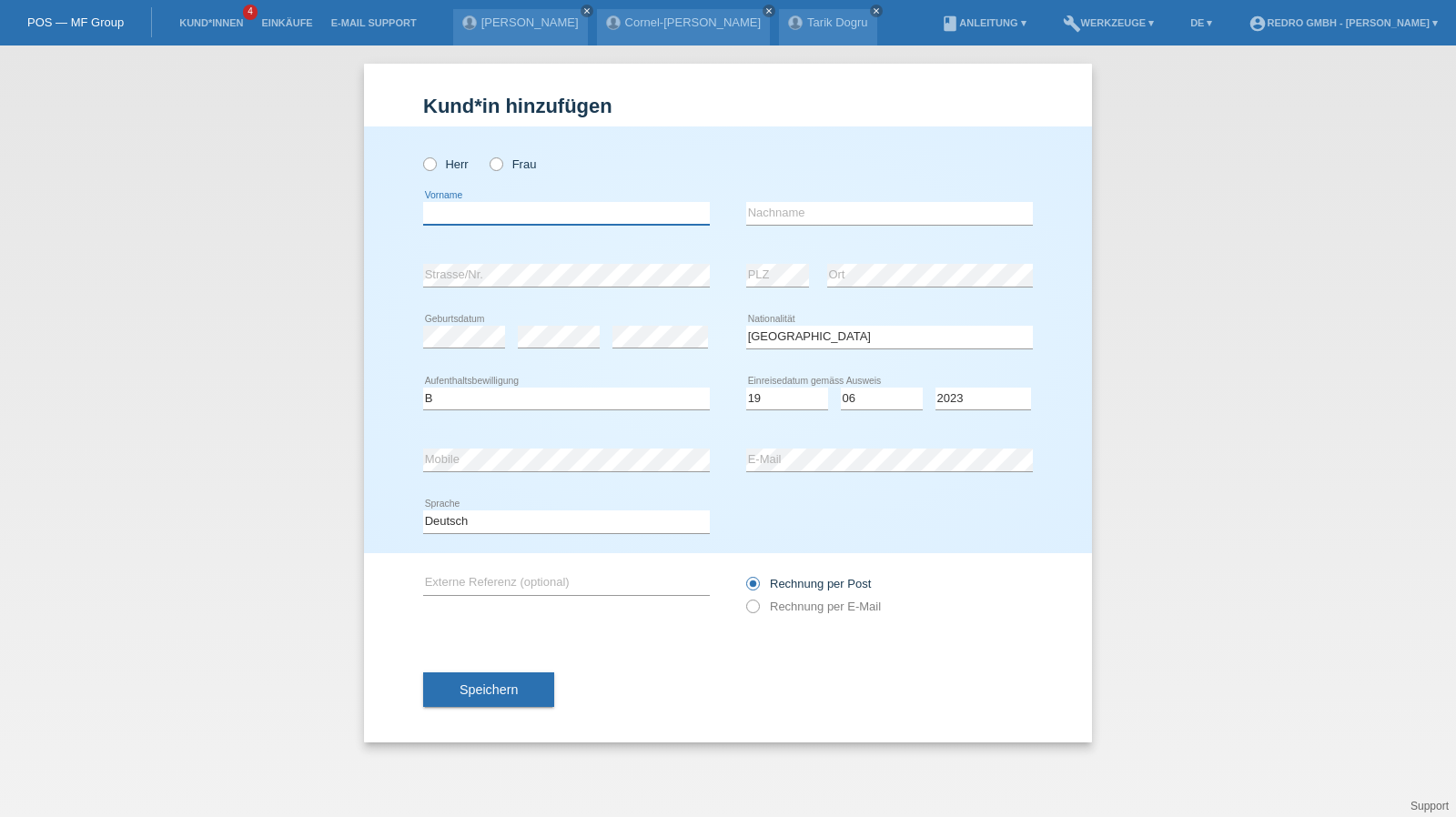
click at [502, 207] on input "text" at bounding box center [567, 213] width 287 height 23
type input "Skarleta"
type input "Jakabova"
click at [533, 697] on button "Speichern" at bounding box center [489, 690] width 131 height 35
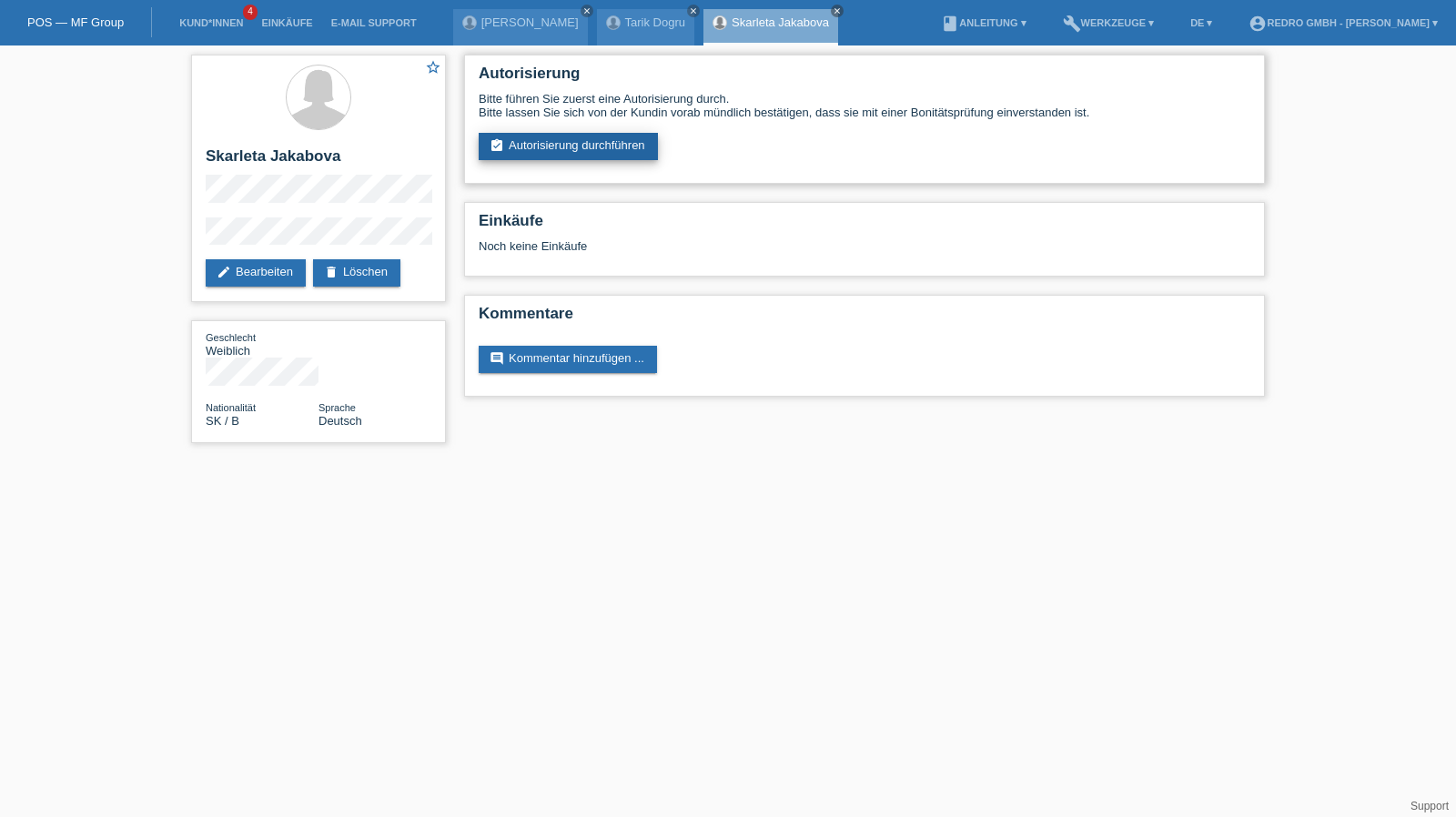
click at [550, 150] on link "assignment_turned_in Autorisierung durchführen" at bounding box center [568, 147] width 179 height 27
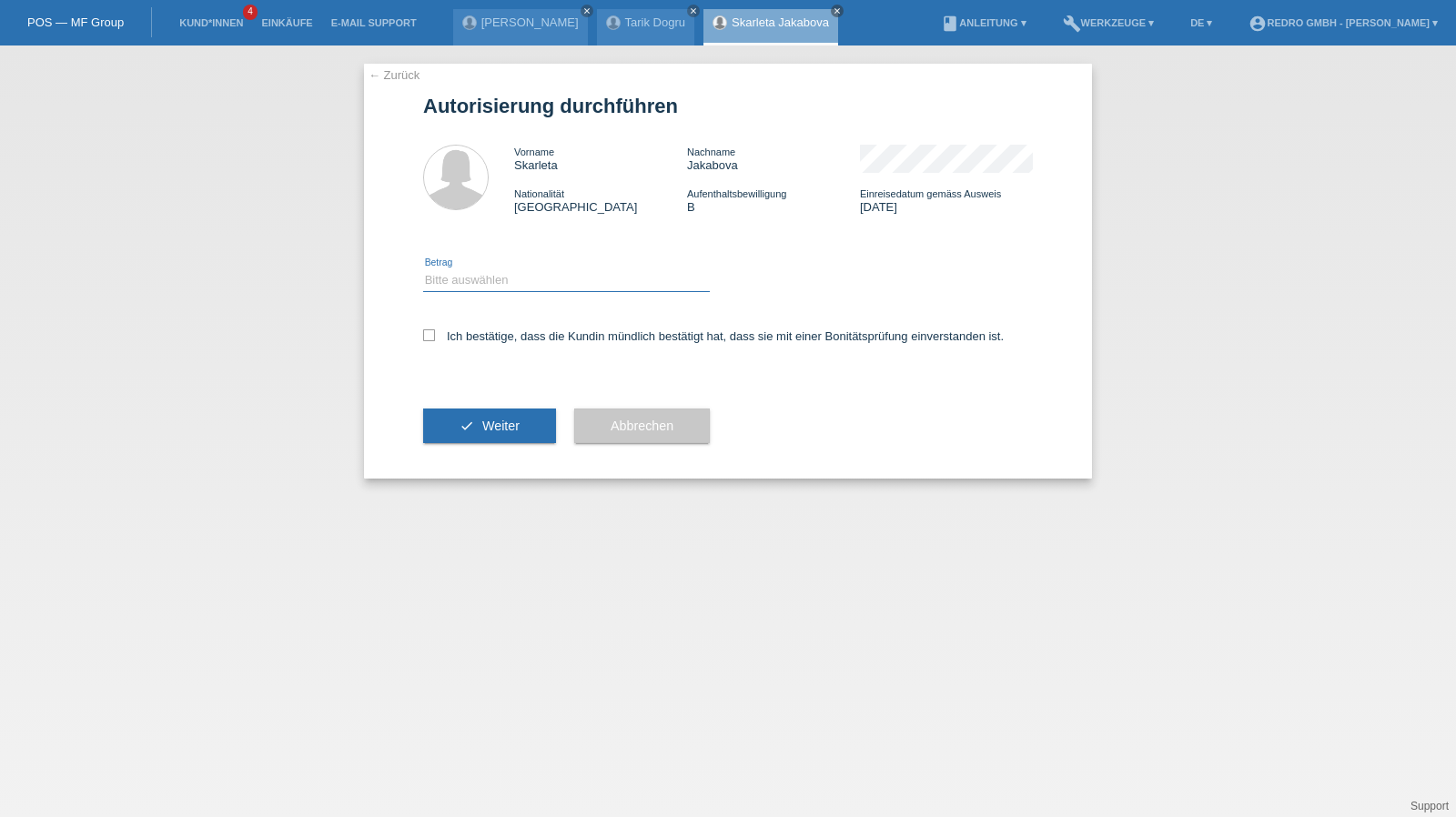
click at [508, 278] on select "Bitte auswählen CHF 1.00 - CHF 499.00 CHF 500.00 - CHF 1'999.00 CHF 2'000.00 - …" at bounding box center [567, 280] width 287 height 22
select select "1"
click at [424, 269] on select "Bitte auswählen CHF 1.00 - CHF 499.00 CHF 500.00 - CHF 1'999.00 CHF 2'000.00 - …" at bounding box center [567, 280] width 287 height 22
click at [467, 349] on div "Ich bestätige, dass die Kundin mündlich bestätigt hat, dass sie mit einer Bonit…" at bounding box center [728, 342] width 610 height 62
click at [469, 342] on label "Ich bestätige, dass die Kundin mündlich bestätigt hat, dass sie mit einer Bonit…" at bounding box center [714, 336] width 581 height 14
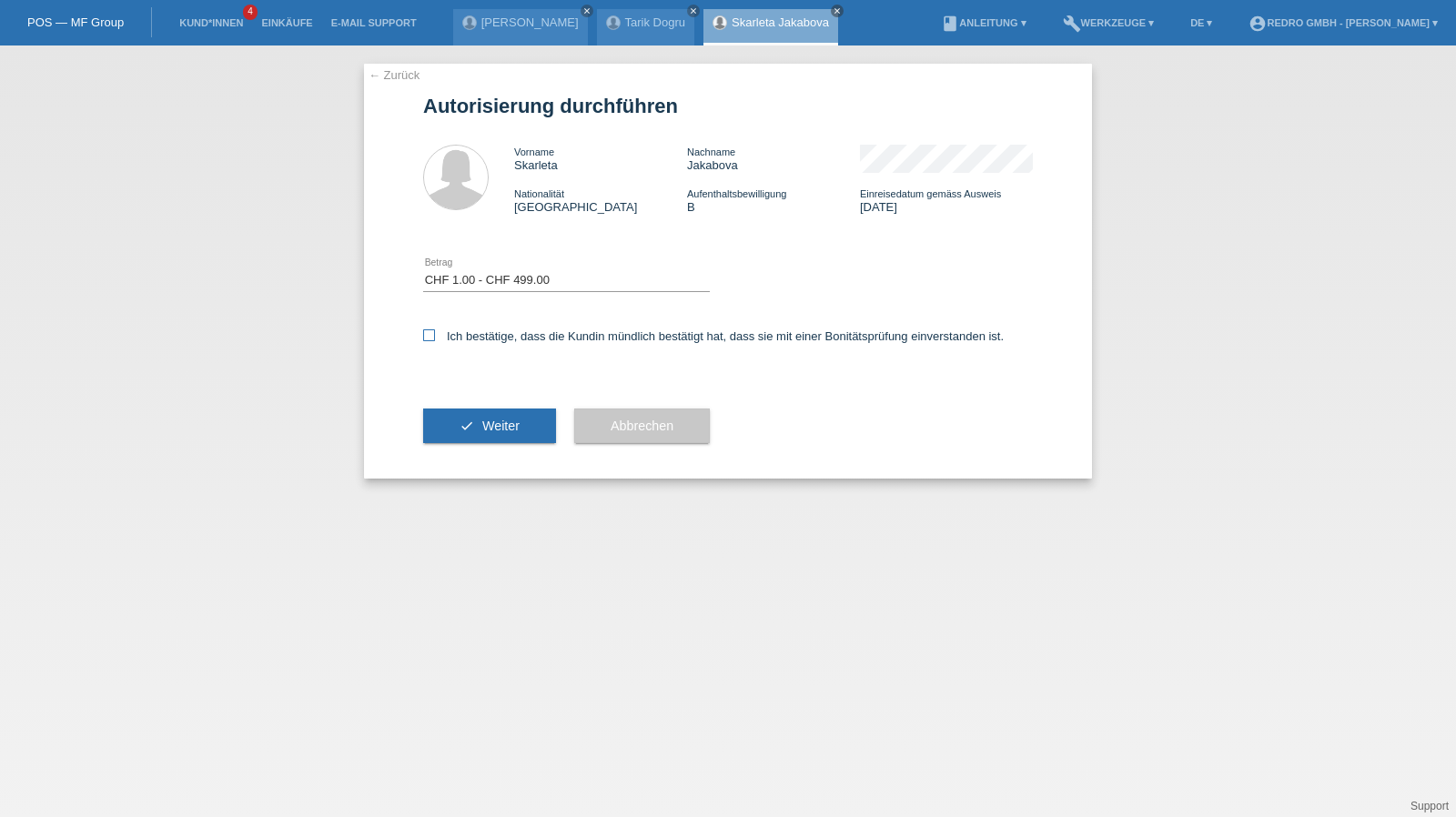
click at [435, 341] on input "Ich bestätige, dass die Kundin mündlich bestätigt hat, dass sie mit einer Bonit…" at bounding box center [429, 335] width 12 height 12
checkbox input "true"
click at [457, 445] on div "check Weiter" at bounding box center [490, 426] width 133 height 106
click at [461, 433] on icon "check" at bounding box center [466, 426] width 15 height 15
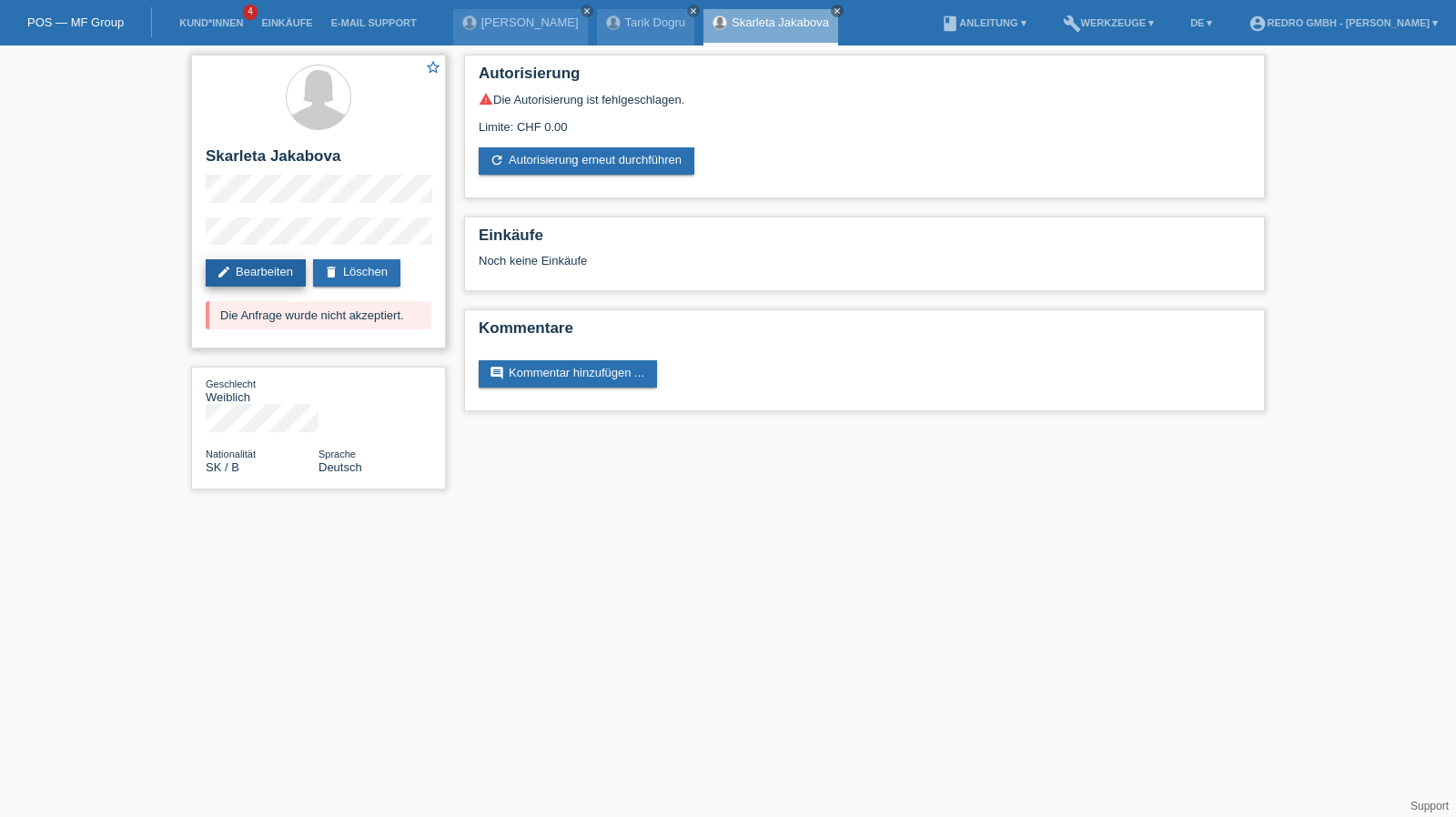
click at [267, 265] on link "edit Bearbeiten" at bounding box center [256, 273] width 100 height 27
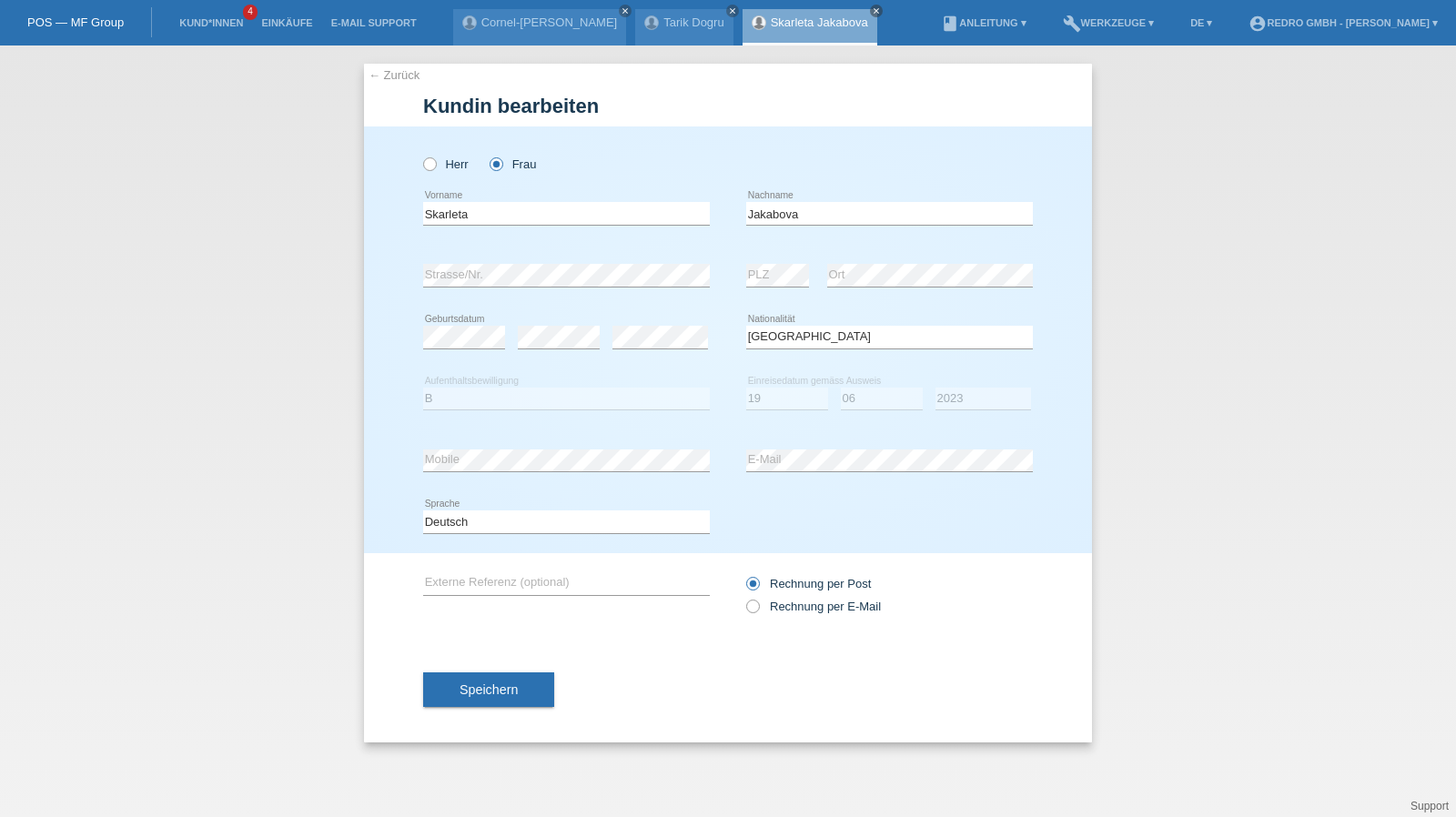
select select "SK"
select select "B"
select select "19"
select select "06"
click at [991, 396] on select "Jahr 2025 2024 2023 2022 2021 2020 2019 2018 2017 2016 2015 2014 2013 2012 2011…" at bounding box center [983, 399] width 96 height 22
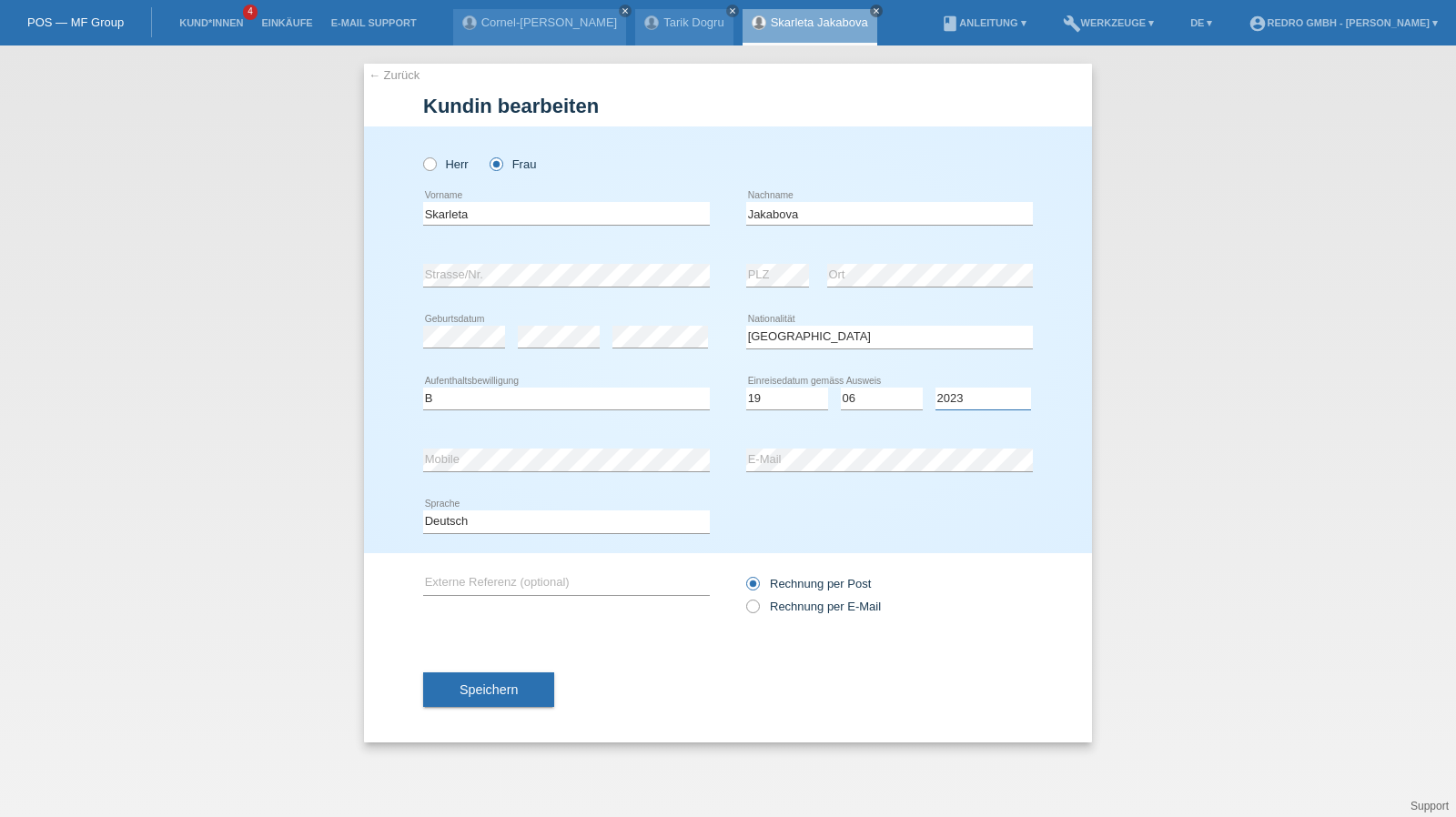
click at [991, 396] on select "Jahr 2025 2024 2023 2022 2021 2020 2019 2018 2017 2016 2015 2014 2013 2012 2011…" at bounding box center [983, 399] width 96 height 22
select select "2021"
click at [517, 691] on span "Speichern" at bounding box center [488, 690] width 58 height 15
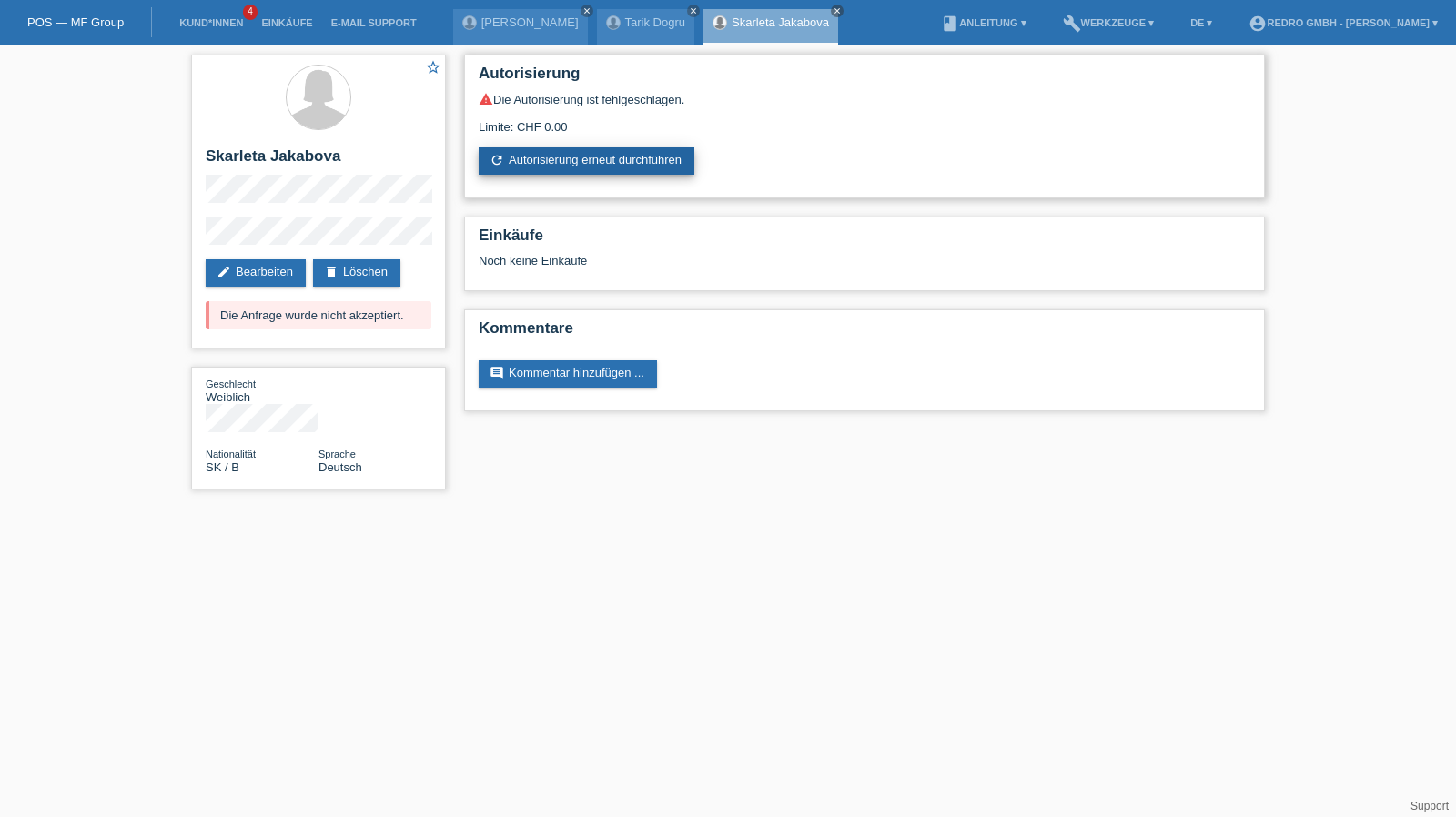
click at [571, 168] on link "refresh Autorisierung erneut durchführen" at bounding box center [586, 162] width 215 height 27
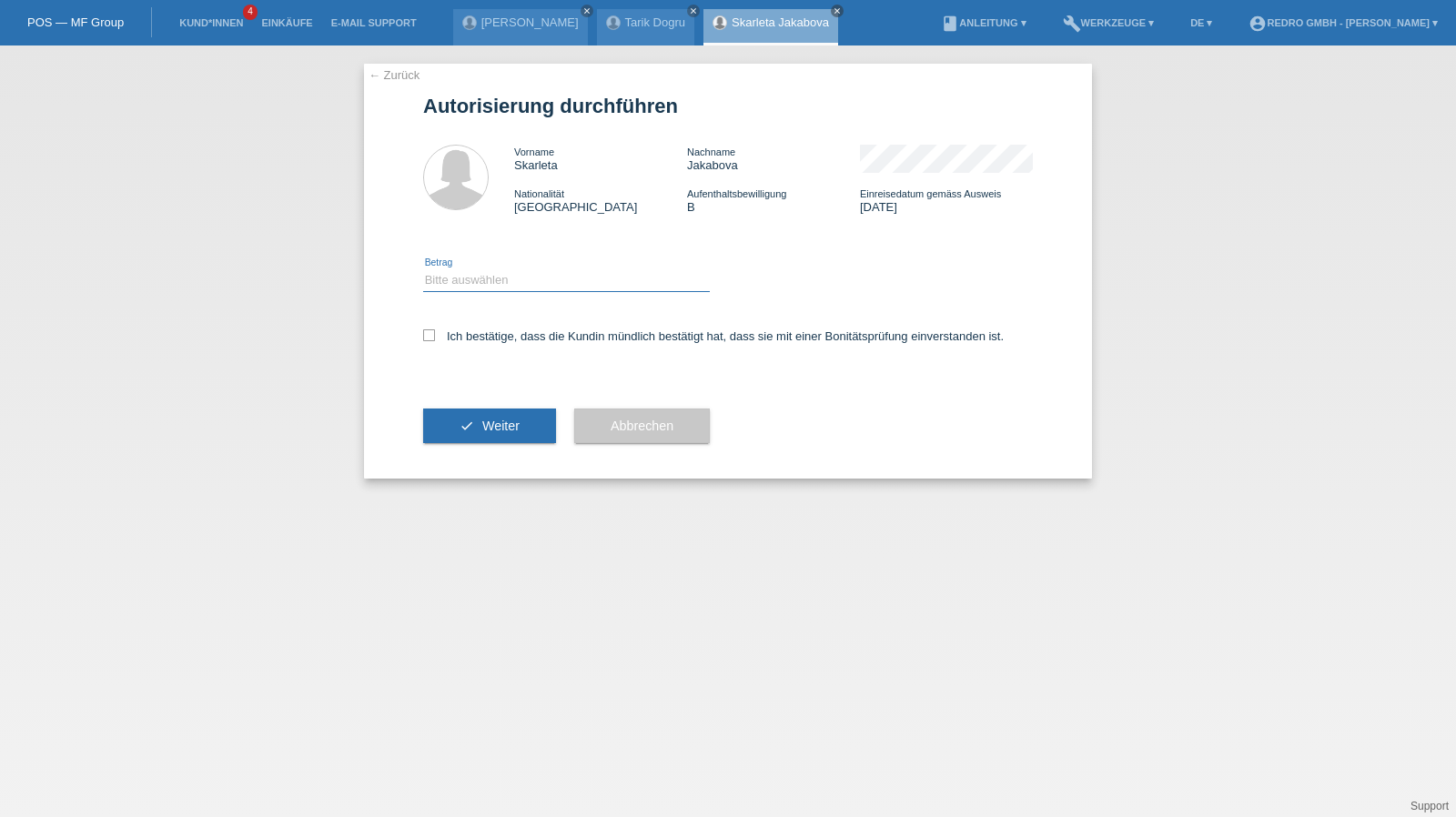
click at [505, 290] on select "Bitte auswählen CHF 1.00 - CHF 499.00 CHF 500.00 - CHF 1'999.00 CHF 2'000.00 - …" at bounding box center [567, 280] width 287 height 22
select select "1"
click at [424, 269] on select "Bitte auswählen CHF 1.00 - CHF 499.00 CHF 500.00 - CHF 1'999.00 CHF 2'000.00 - …" at bounding box center [567, 280] width 287 height 22
click at [476, 335] on label "Ich bestätige, dass die Kundin mündlich bestätigt hat, dass sie mit einer Bonit…" at bounding box center [714, 336] width 581 height 14
click at [435, 335] on input "Ich bestätige, dass die Kundin mündlich bestätigt hat, dass sie mit einer Bonit…" at bounding box center [429, 335] width 12 height 12
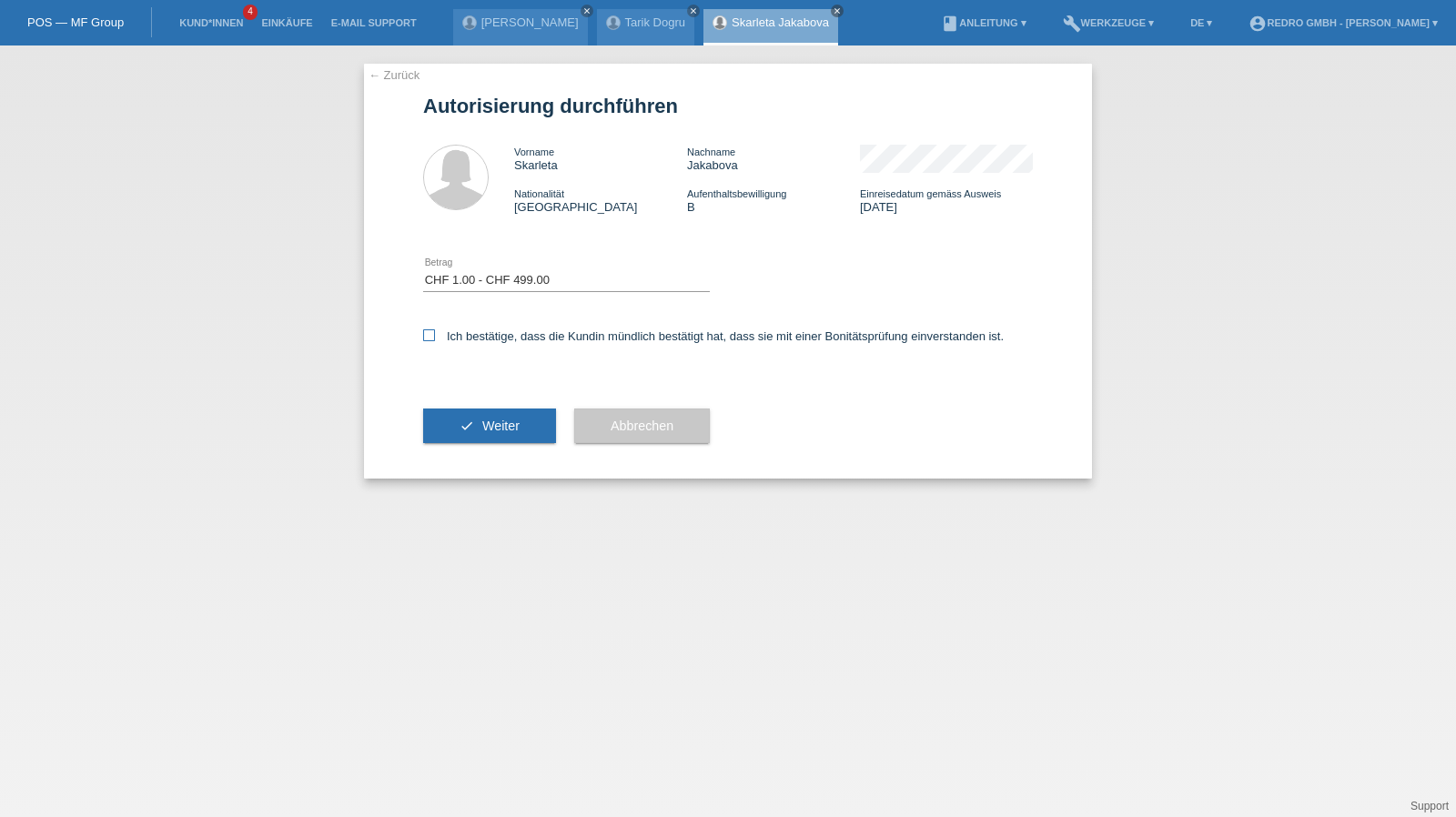
checkbox input "true"
click at [460, 435] on button "check Weiter" at bounding box center [490, 426] width 133 height 35
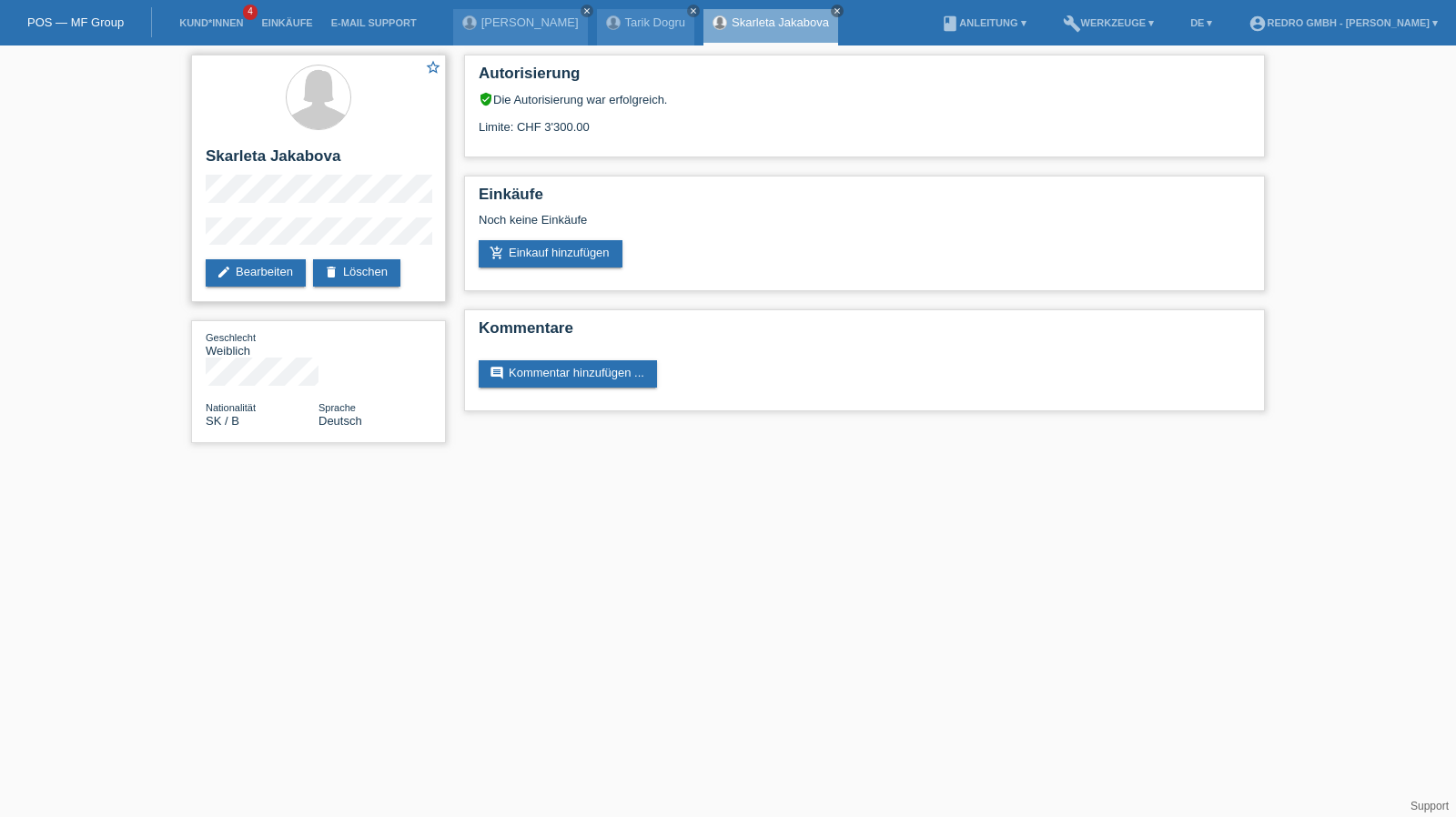
click at [239, 153] on h2 "Skarleta Jakabova" at bounding box center [318, 162] width 225 height 27
copy div "Skarleta Jakabova"
click at [204, 237] on div "star_border Skarleta Jakabova edit Bearbeiten delete Löschen" at bounding box center [318, 178] width 255 height 247
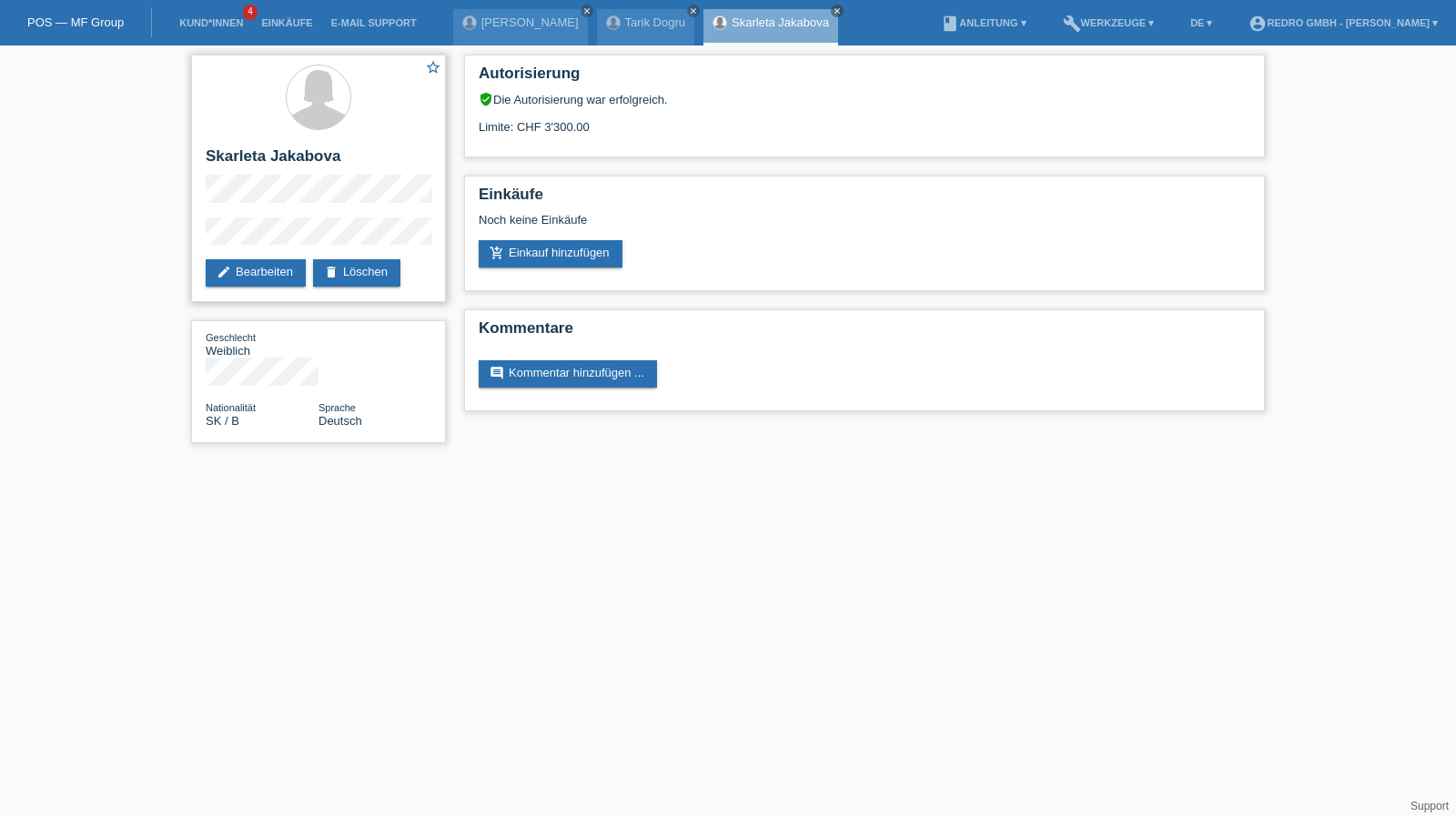
click at [236, 153] on h2 "Skarleta Jakabova" at bounding box center [318, 162] width 225 height 27
copy h2 "Skarleta"
